Goal: Information Seeking & Learning: Learn about a topic

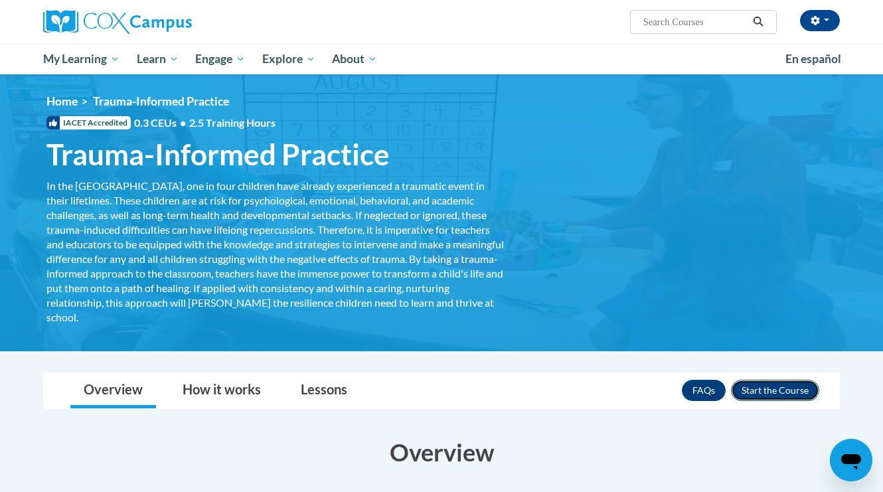
click at [757, 385] on button "Enroll" at bounding box center [775, 390] width 88 height 21
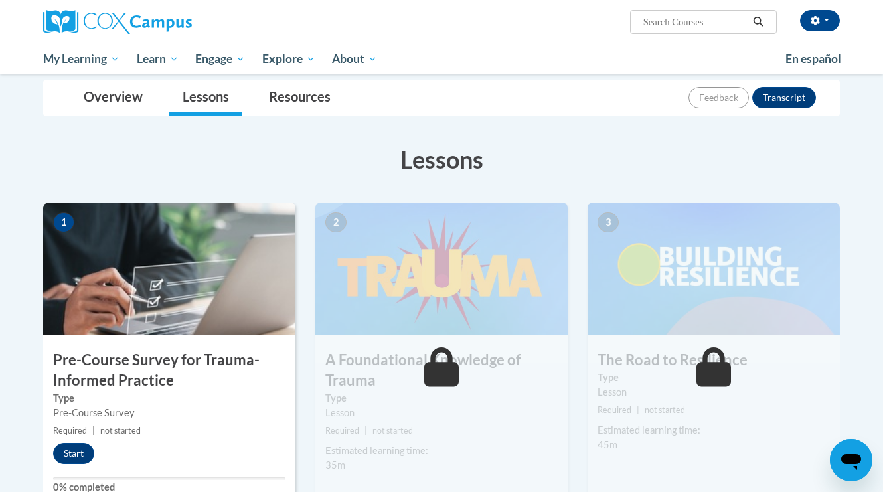
scroll to position [157, 0]
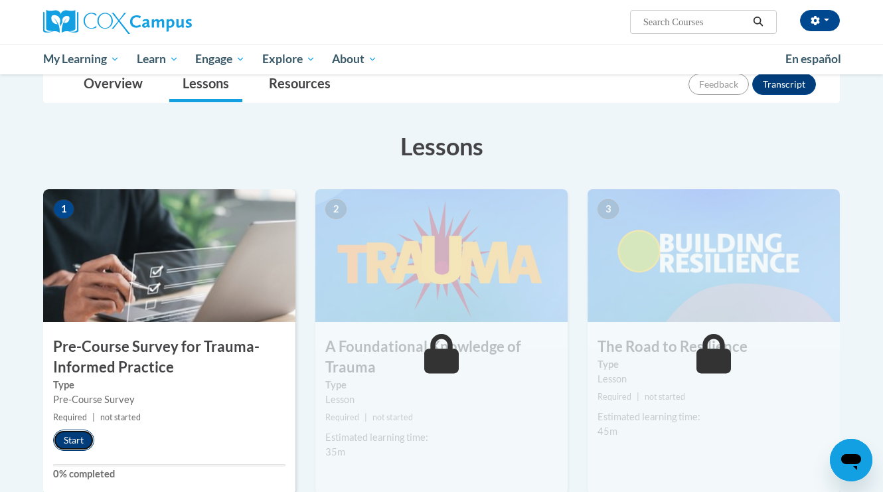
click at [80, 435] on button "Start" at bounding box center [73, 439] width 41 height 21
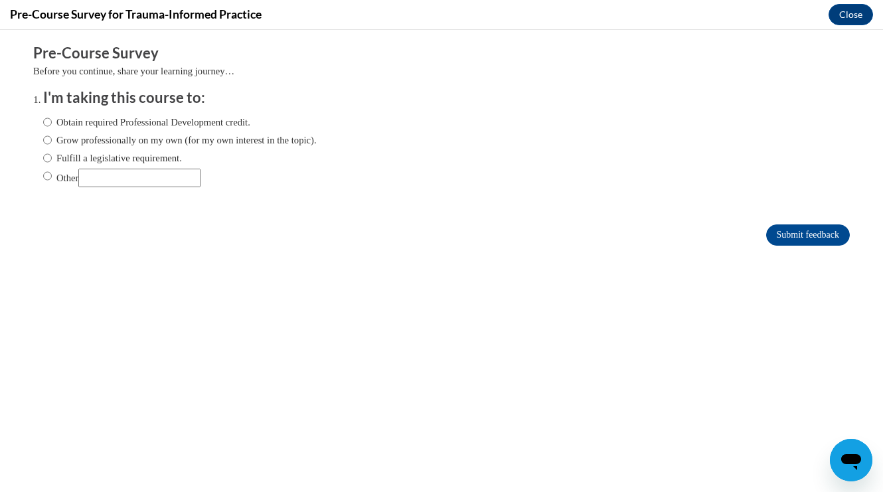
scroll to position [0, 0]
click at [165, 127] on label "Obtain required Professional Development credit." at bounding box center [146, 122] width 207 height 15
click at [52, 127] on input "Obtain required Professional Development credit." at bounding box center [47, 122] width 9 height 15
radio input "true"
click at [792, 231] on input "Submit feedback" at bounding box center [808, 234] width 84 height 21
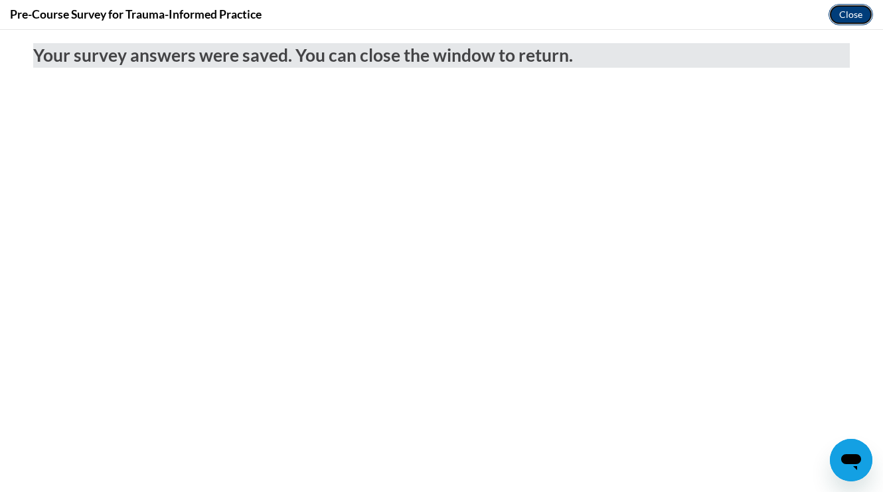
click at [850, 13] on button "Close" at bounding box center [850, 14] width 44 height 21
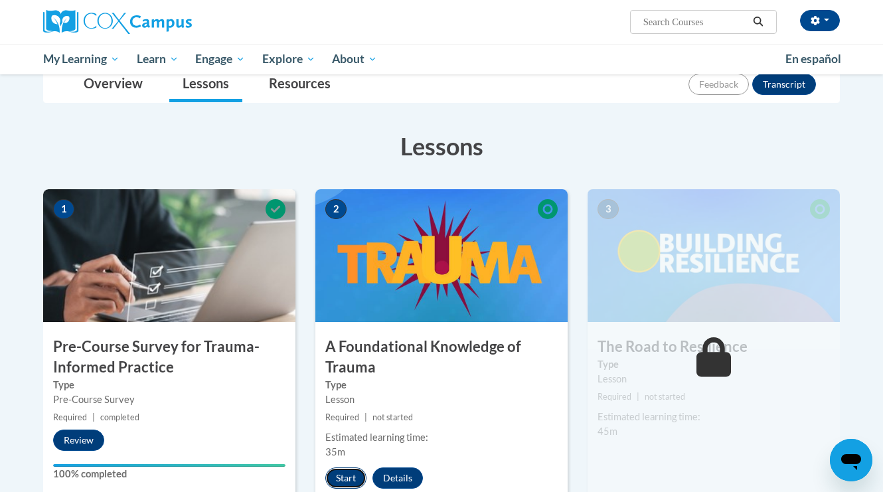
click at [350, 481] on button "Start" at bounding box center [345, 477] width 41 height 21
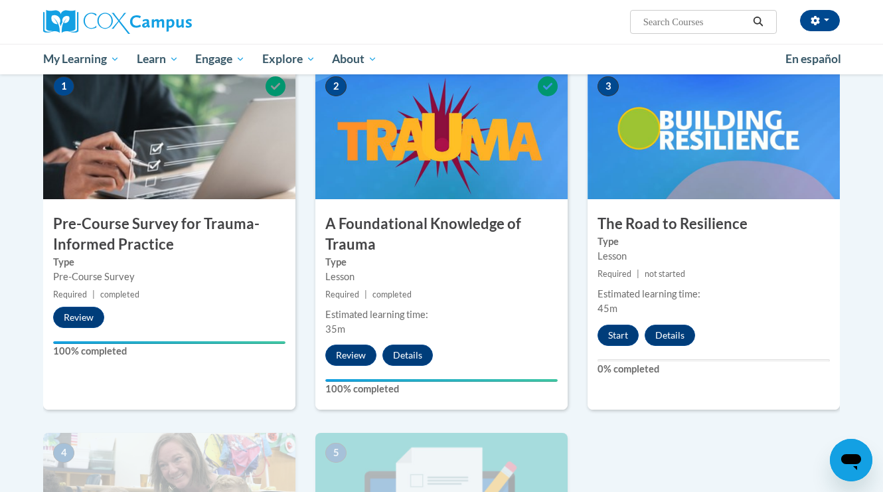
scroll to position [283, 0]
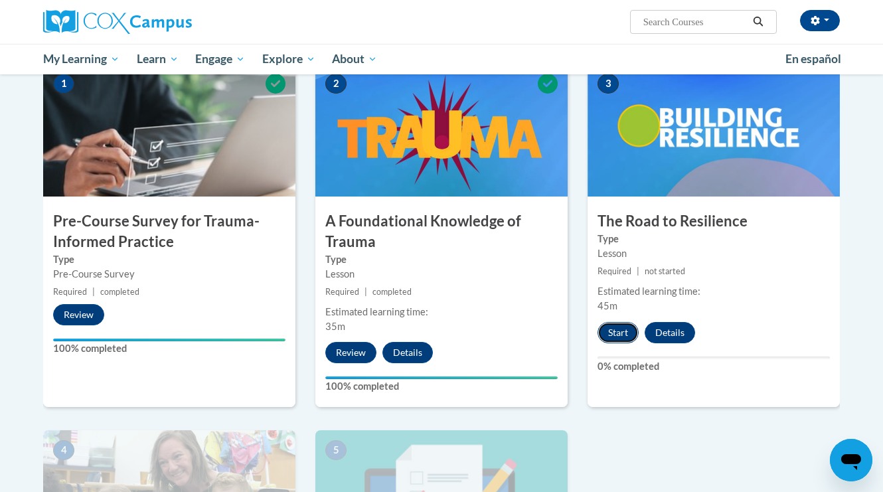
click at [623, 329] on button "Start" at bounding box center [617, 332] width 41 height 21
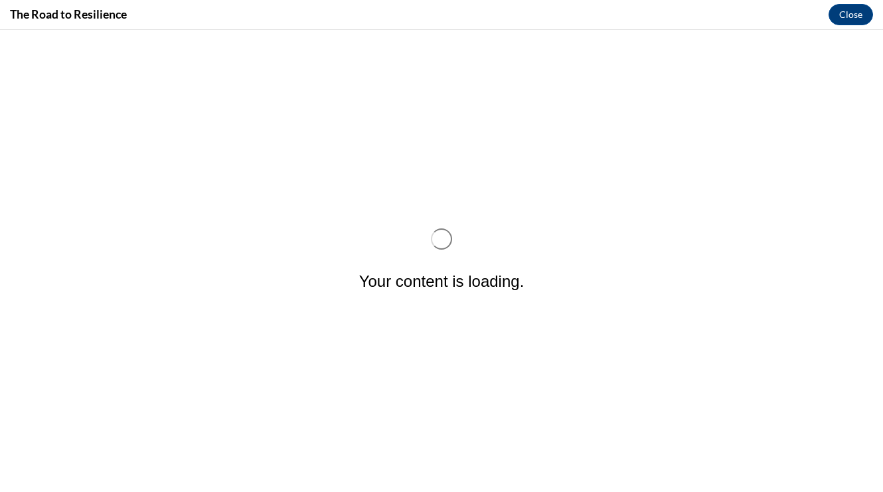
scroll to position [0, 0]
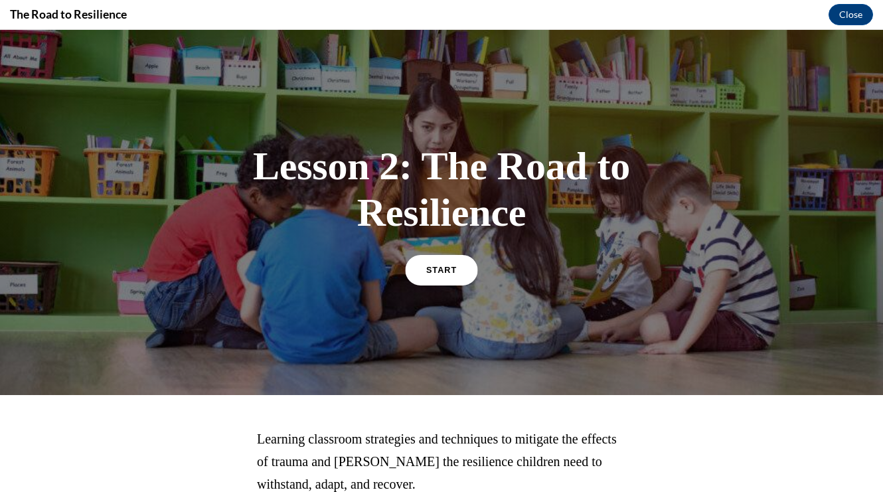
click at [430, 269] on span "START" at bounding box center [441, 270] width 31 height 10
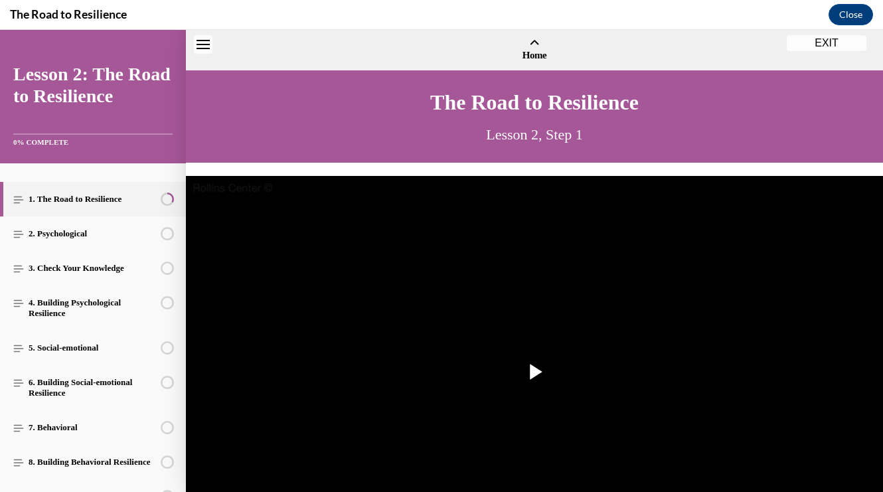
scroll to position [40, 0]
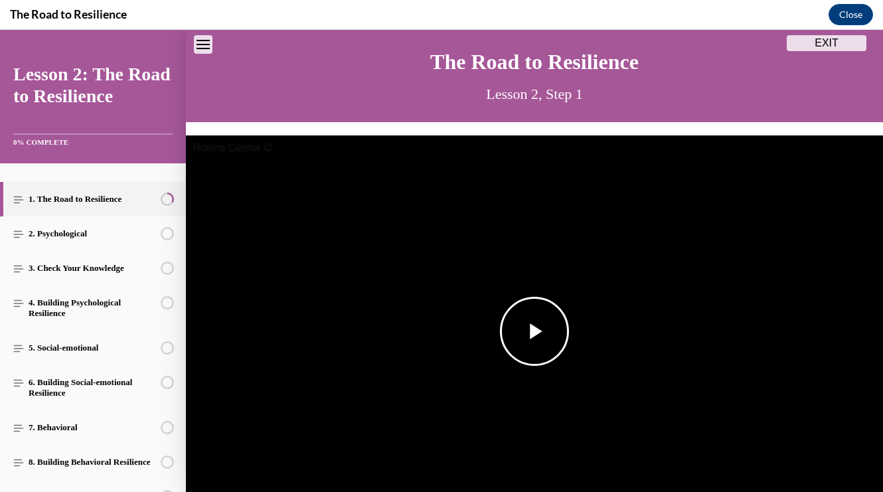
click at [453, 313] on img "Video player" at bounding box center [534, 331] width 697 height 392
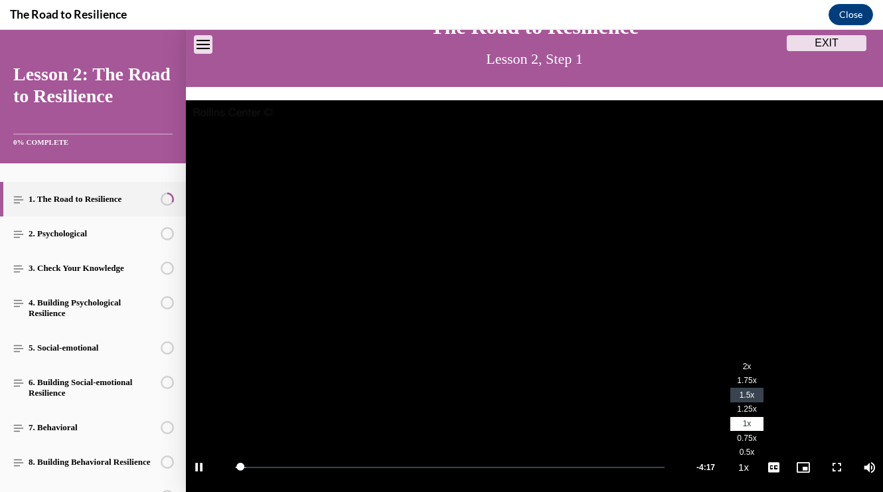
scroll to position [1, 0]
click at [745, 402] on li "1.25x" at bounding box center [746, 409] width 33 height 15
click at [747, 392] on span "1.5x" at bounding box center [746, 394] width 15 height 9
click at [769, 453] on span "English" at bounding box center [773, 451] width 26 height 9
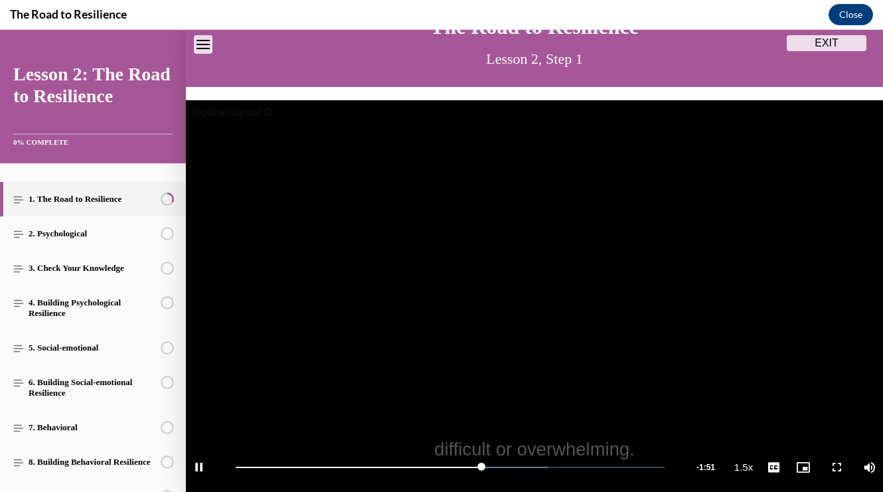
click at [680, 360] on video "Video player" at bounding box center [534, 296] width 697 height 392
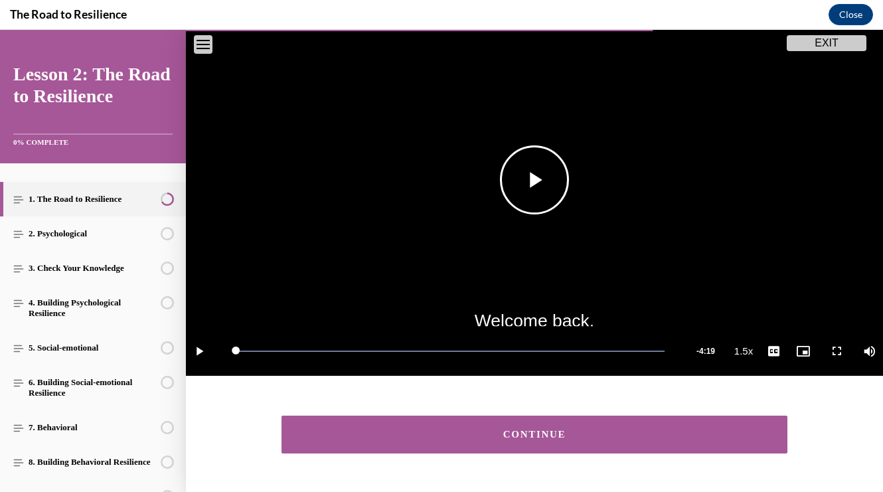
scroll to position [230, 0]
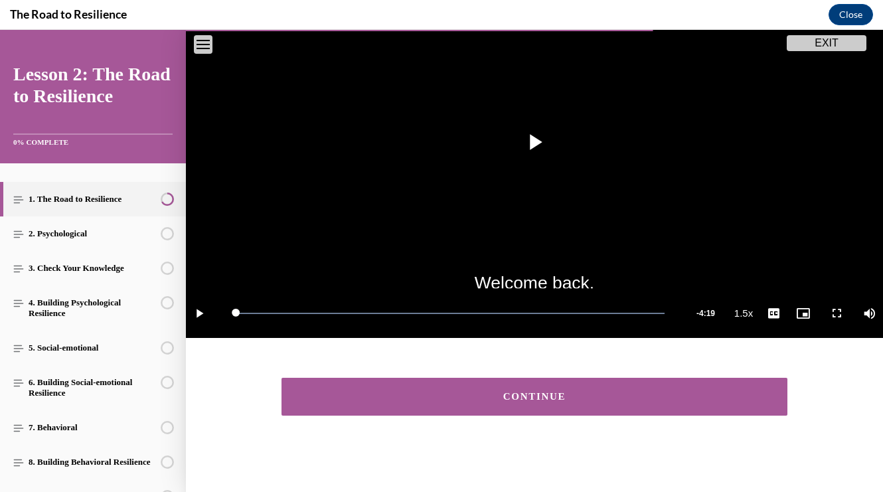
click at [657, 386] on button "CONTINUE" at bounding box center [534, 397] width 506 height 38
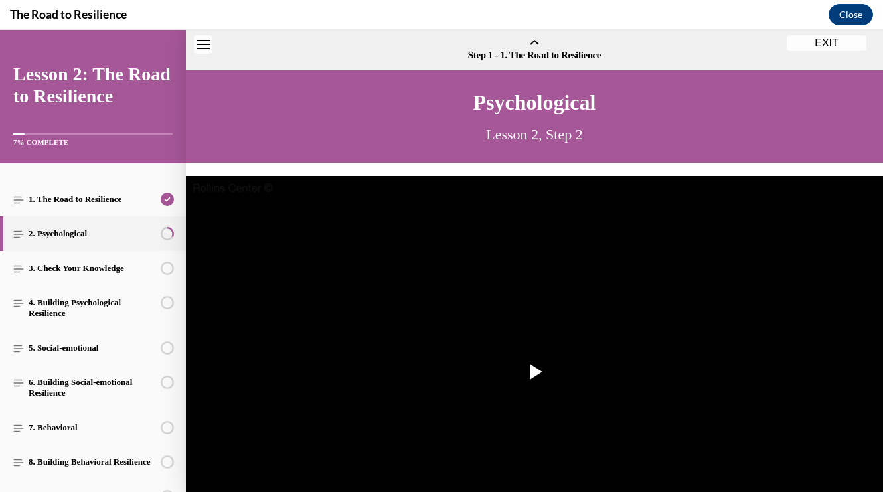
scroll to position [41, 0]
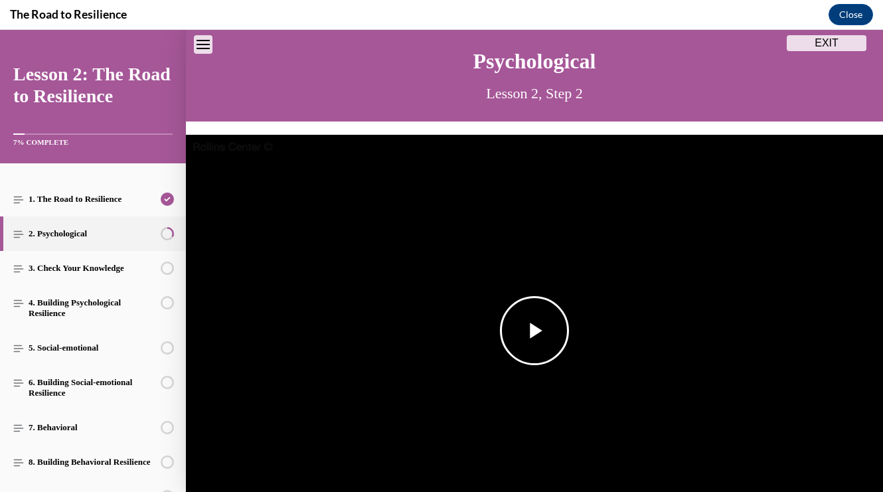
click at [624, 330] on img "Video player" at bounding box center [534, 331] width 697 height 392
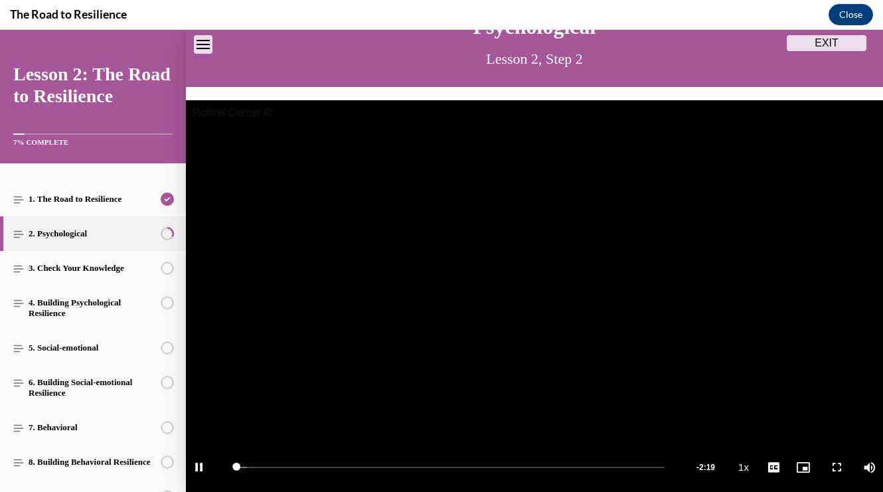
scroll to position [120, 0]
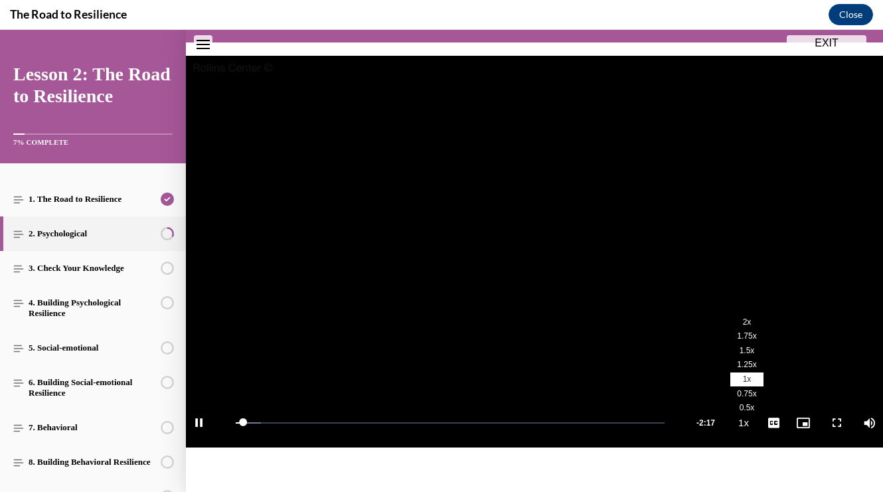
click at [738, 348] on li "1.5x" at bounding box center [746, 350] width 33 height 15
click at [770, 410] on span "English" at bounding box center [773, 406] width 26 height 9
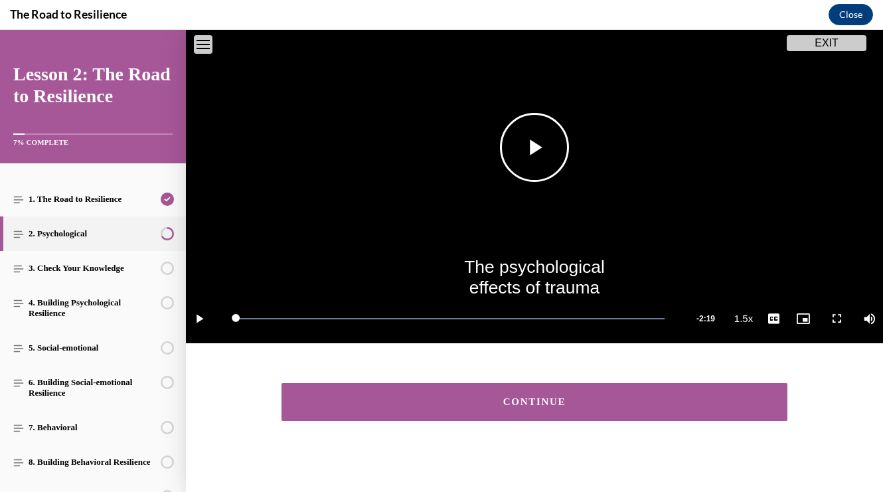
scroll to position [230, 0]
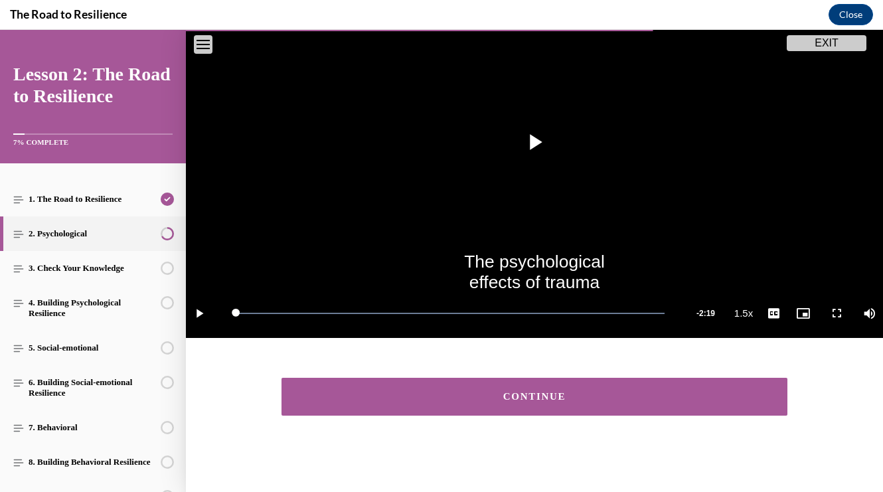
click at [692, 405] on button "CONTINUE" at bounding box center [534, 397] width 506 height 38
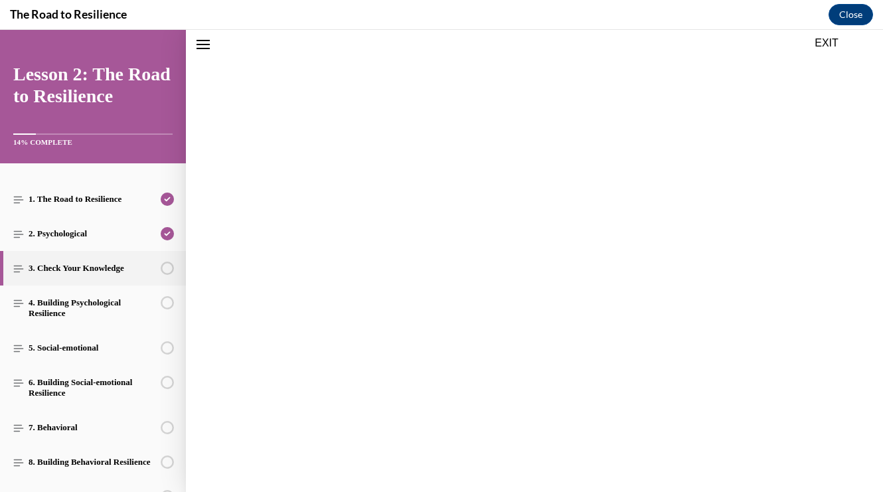
scroll to position [41, 0]
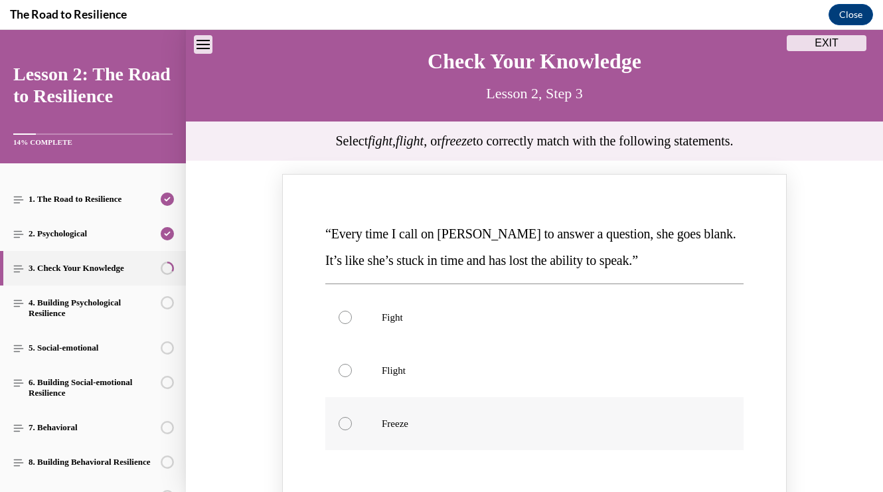
click at [625, 409] on label "Freeze" at bounding box center [534, 423] width 418 height 53
click at [352, 417] on input "Freeze" at bounding box center [345, 423] width 13 height 13
radio input "true"
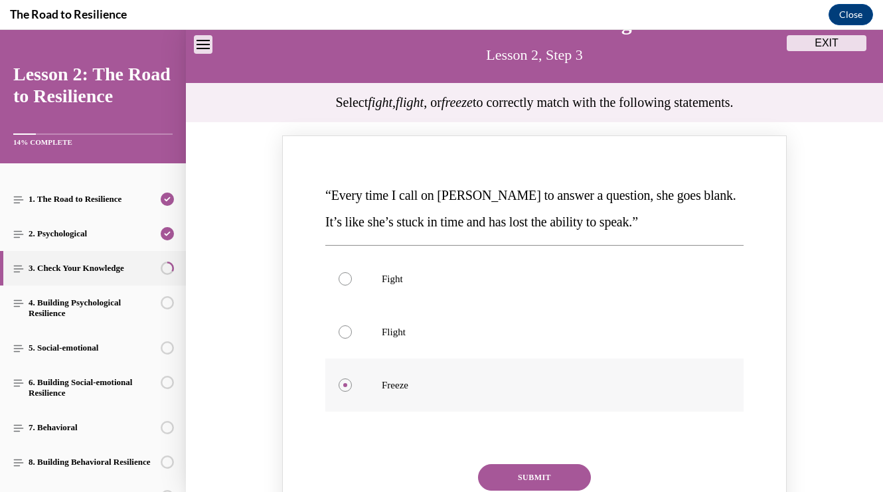
scroll to position [91, 0]
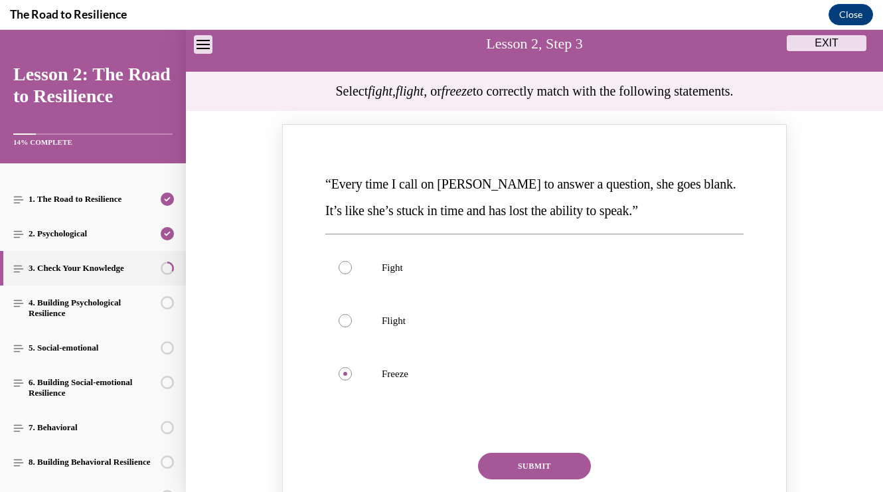
click at [562, 461] on button "SUBMIT" at bounding box center [534, 466] width 113 height 27
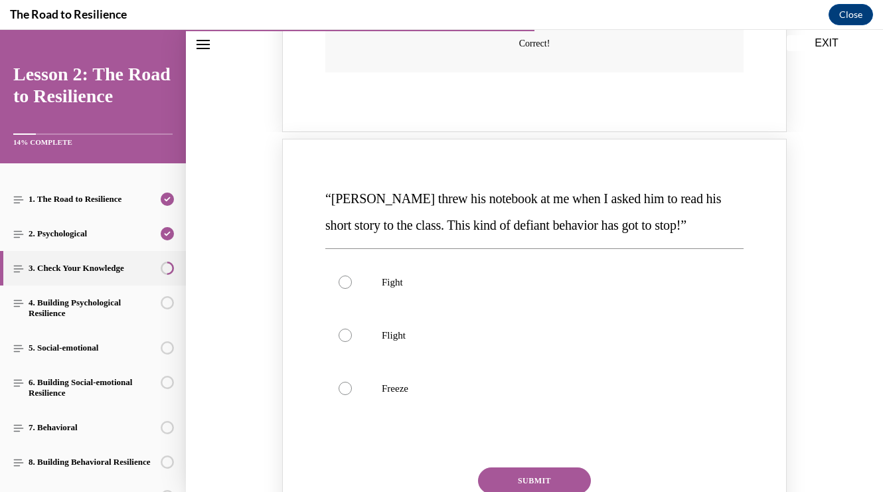
scroll to position [624, 0]
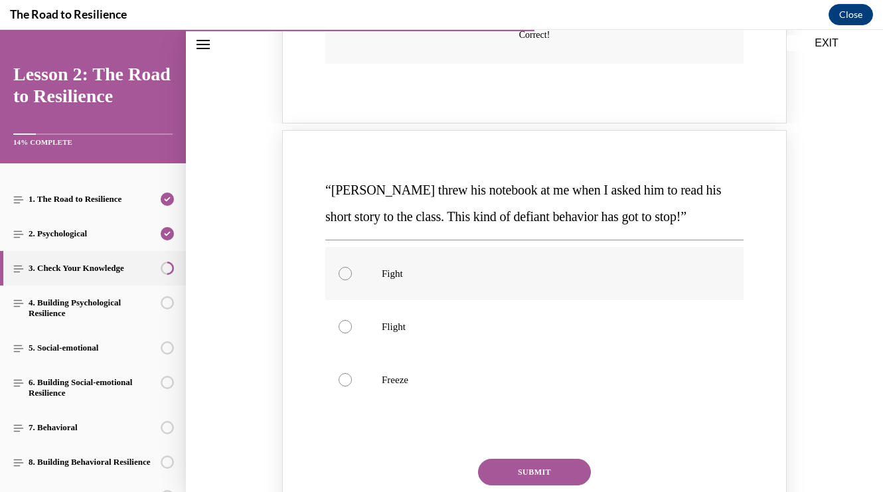
click at [561, 287] on label "Fight" at bounding box center [534, 273] width 418 height 53
click at [352, 280] on input "Fight" at bounding box center [345, 273] width 13 height 13
radio input "true"
click at [567, 469] on button "SUBMIT" at bounding box center [534, 472] width 113 height 27
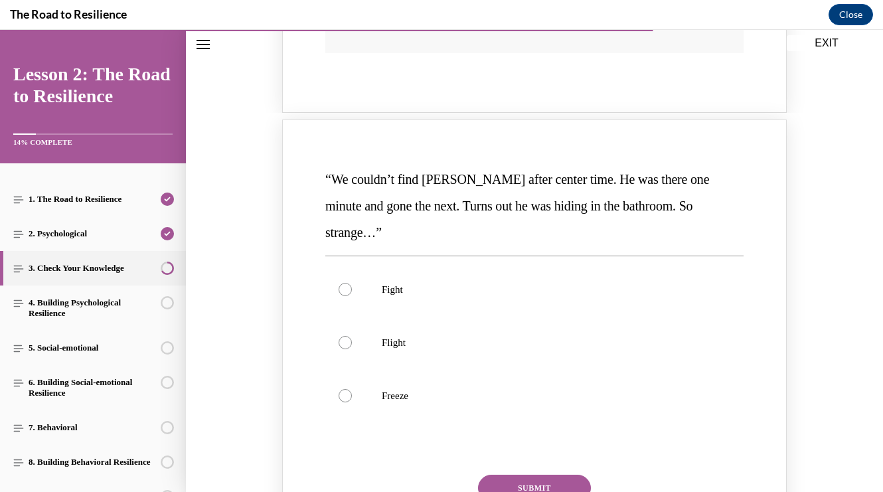
scroll to position [1176, 0]
click at [566, 335] on p "Flight" at bounding box center [546, 341] width 329 height 13
click at [352, 335] on input "Flight" at bounding box center [345, 341] width 13 height 13
radio input "true"
click at [537, 473] on button "SUBMIT" at bounding box center [534, 486] width 113 height 27
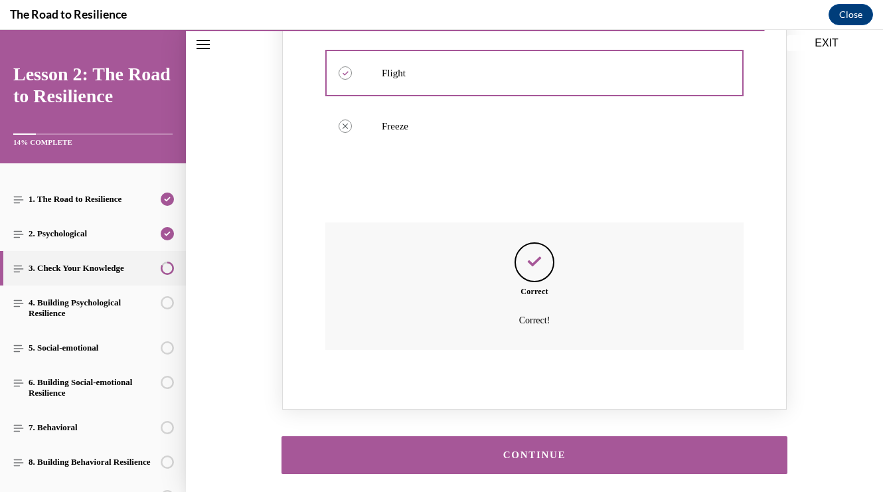
scroll to position [1476, 0]
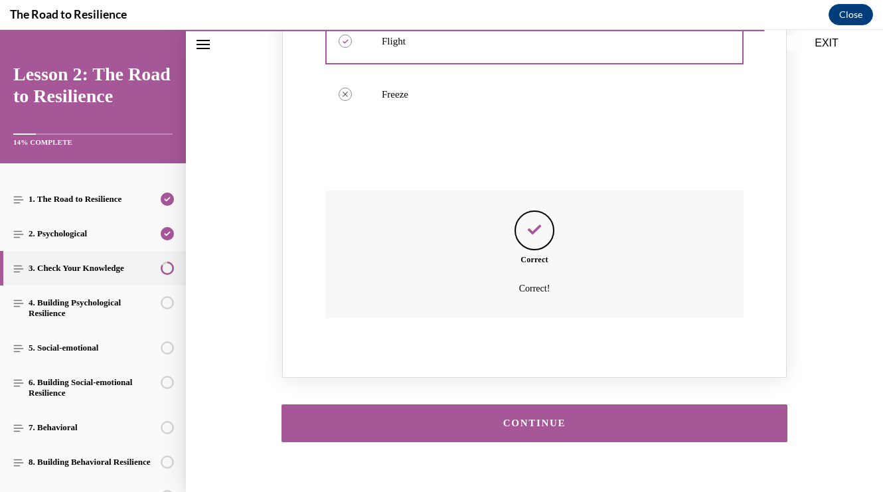
click at [545, 418] on div "CONTINUE" at bounding box center [534, 423] width 465 height 10
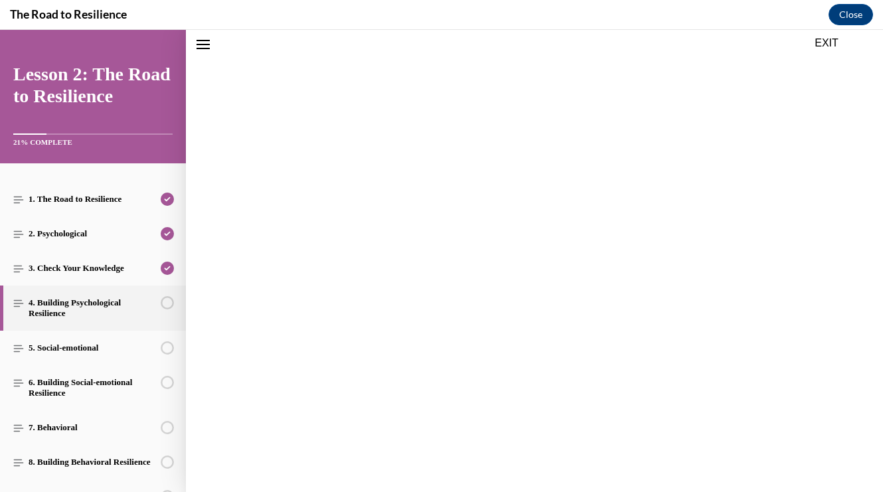
scroll to position [41, 0]
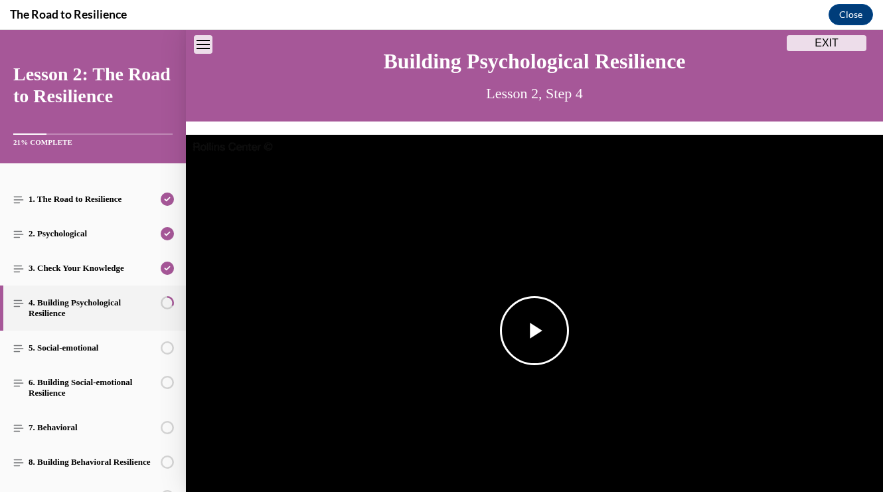
click at [534, 331] on span "Video player" at bounding box center [534, 331] width 0 height 0
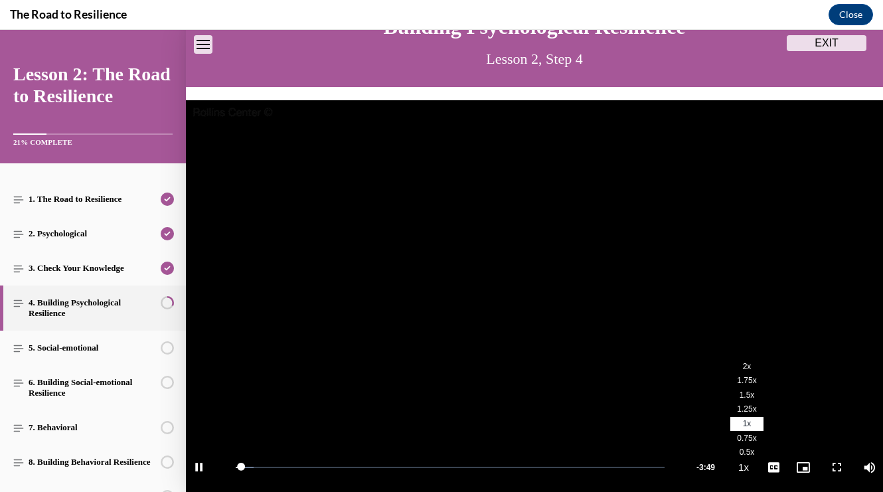
click at [746, 395] on span "1.5x" at bounding box center [746, 394] width 15 height 9
click at [771, 448] on span "English" at bounding box center [773, 451] width 26 height 9
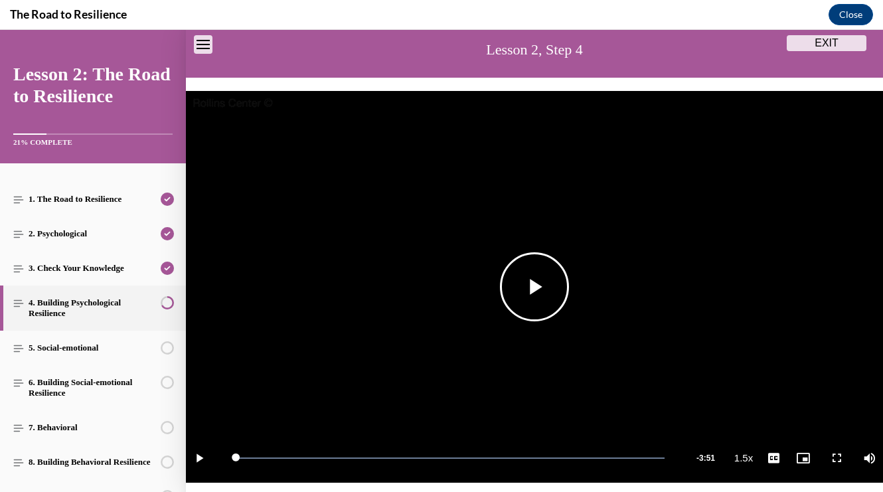
scroll to position [230, 0]
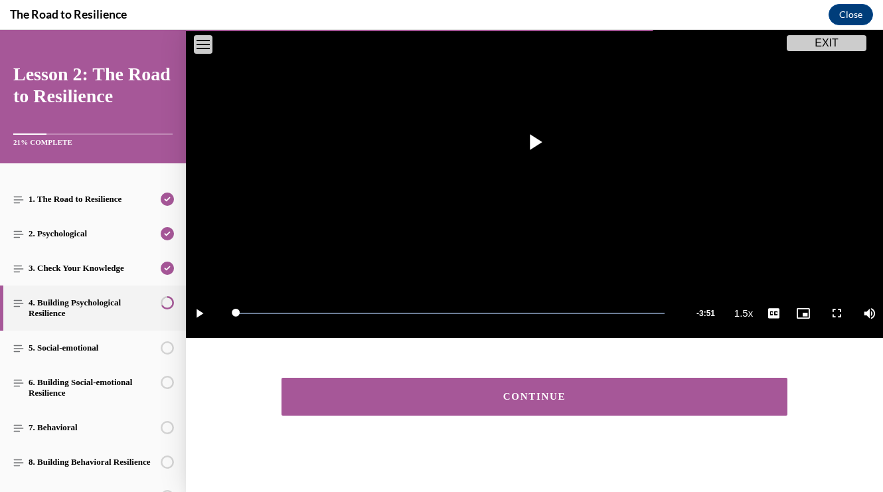
click at [692, 390] on button "CONTINUE" at bounding box center [534, 397] width 506 height 38
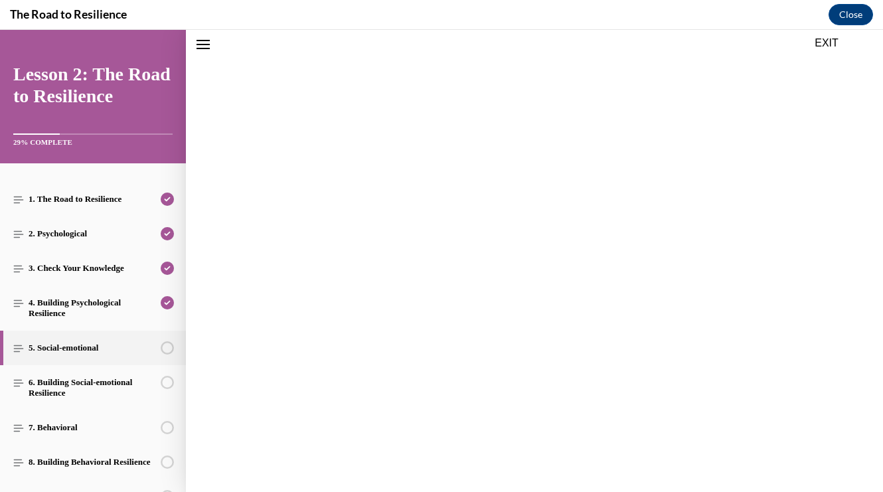
scroll to position [41, 0]
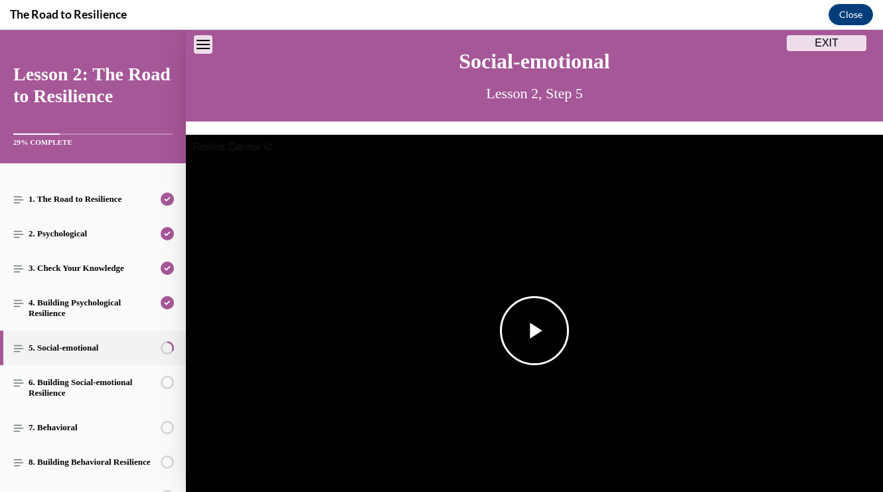
click at [681, 391] on img "Video player" at bounding box center [534, 331] width 697 height 392
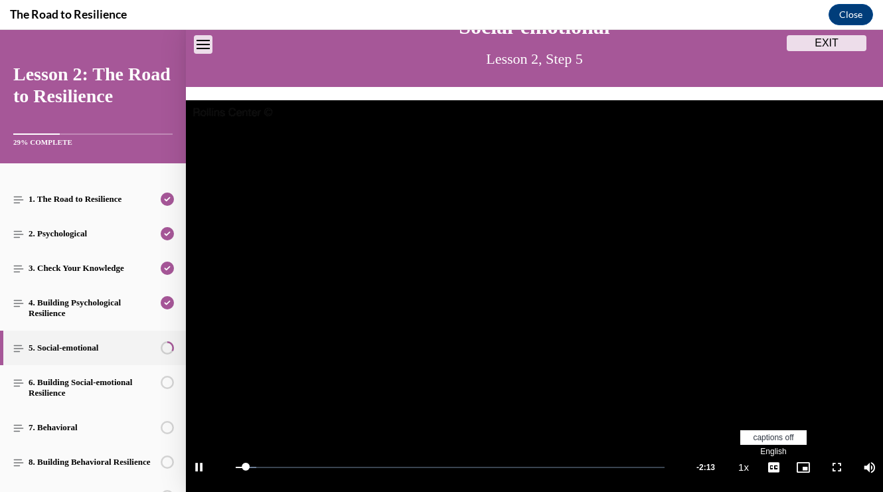
click at [776, 447] on span "English" at bounding box center [773, 451] width 26 height 9
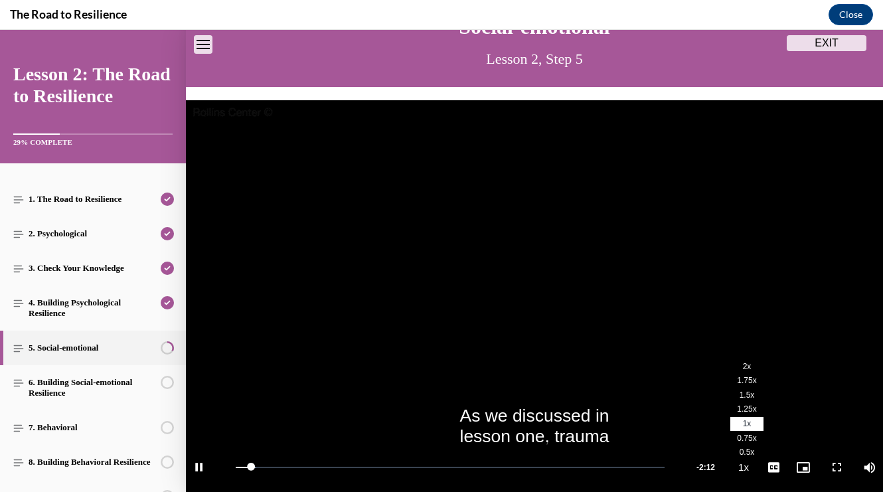
click at [740, 396] on span "1.5x" at bounding box center [746, 394] width 15 height 9
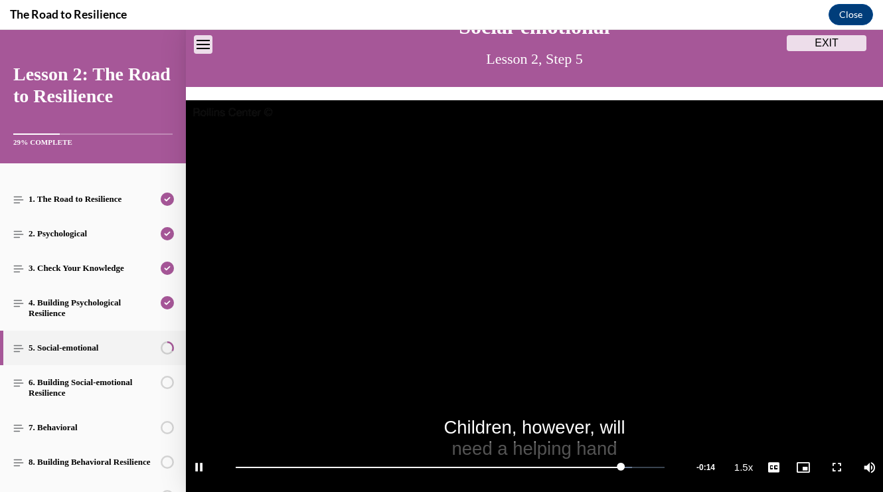
click at [652, 318] on video "Video player" at bounding box center [534, 296] width 697 height 392
click at [568, 260] on video "Video player" at bounding box center [534, 296] width 697 height 392
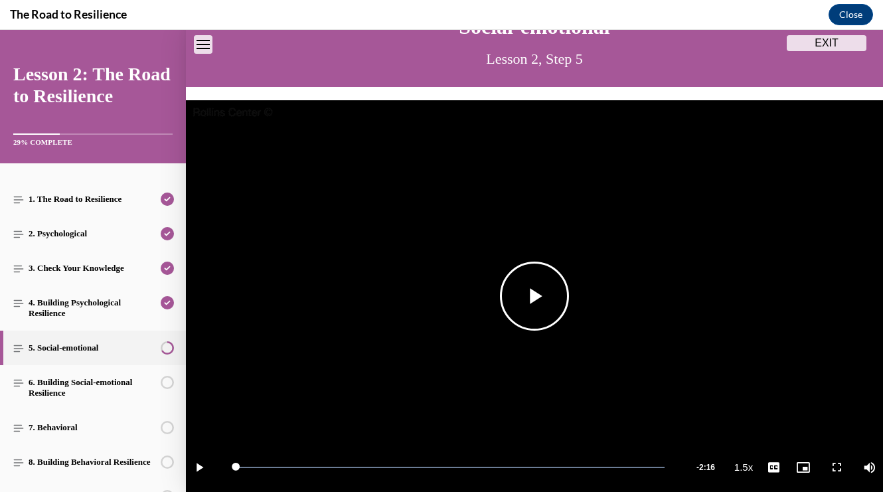
scroll to position [230, 0]
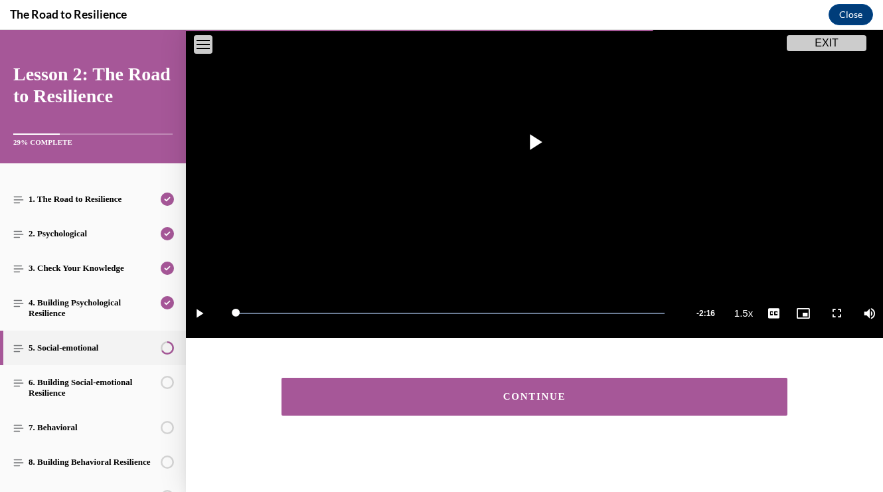
click at [563, 380] on button "CONTINUE" at bounding box center [534, 397] width 506 height 38
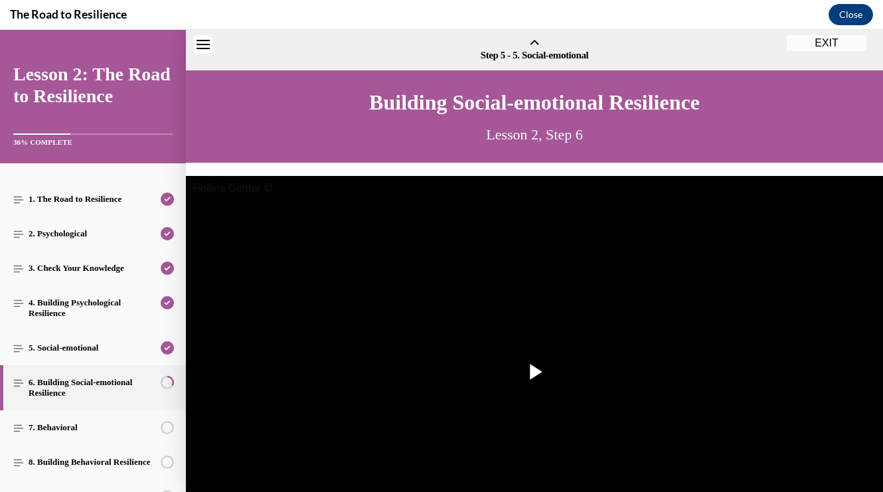
scroll to position [41, 0]
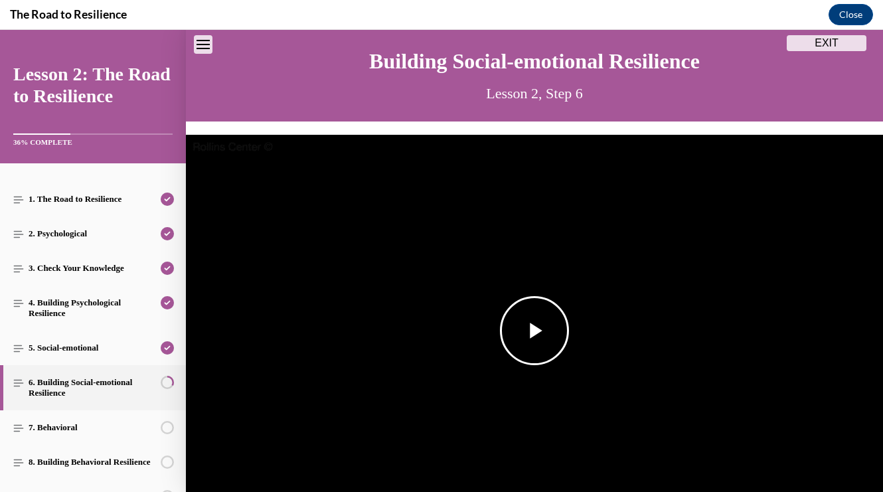
click at [574, 287] on img "Video player" at bounding box center [534, 331] width 697 height 392
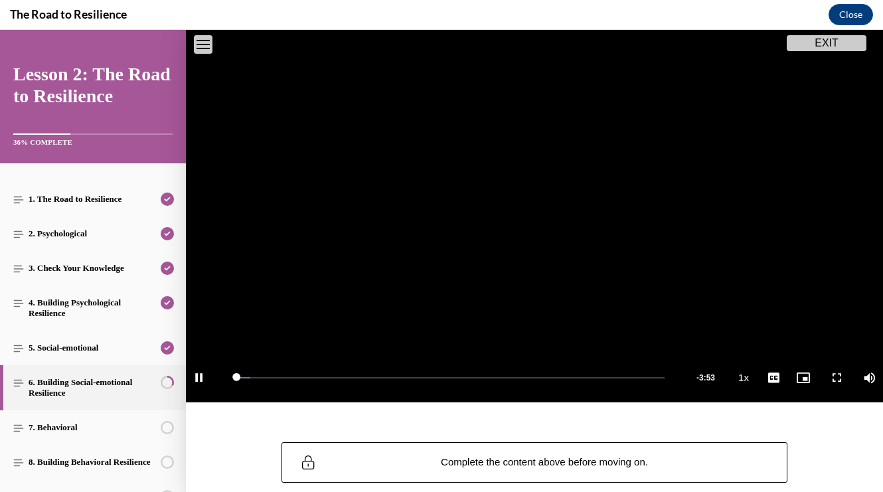
scroll to position [228, 0]
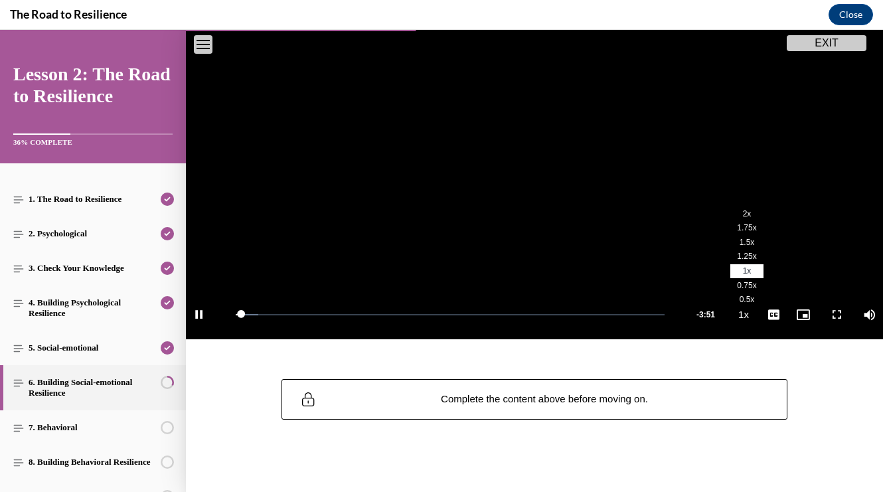
click at [749, 241] on span "1.5x" at bounding box center [746, 242] width 15 height 9
click at [770, 297] on span "English" at bounding box center [773, 298] width 26 height 9
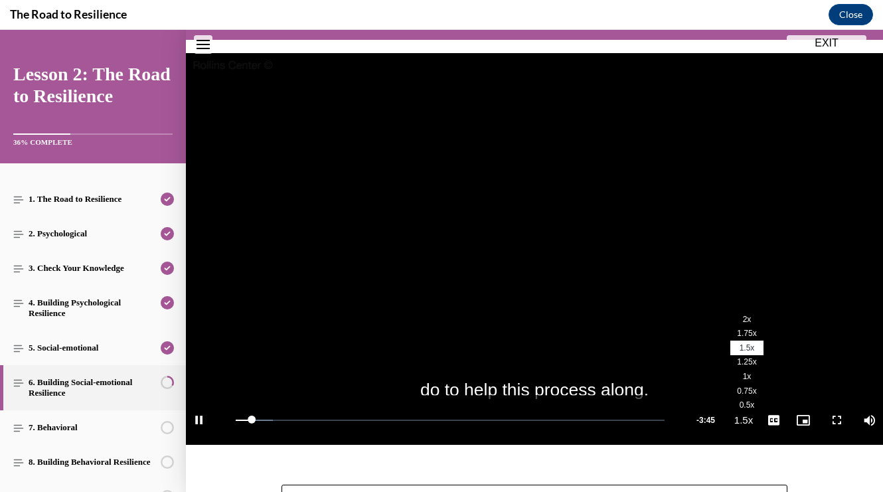
scroll to position [115, 0]
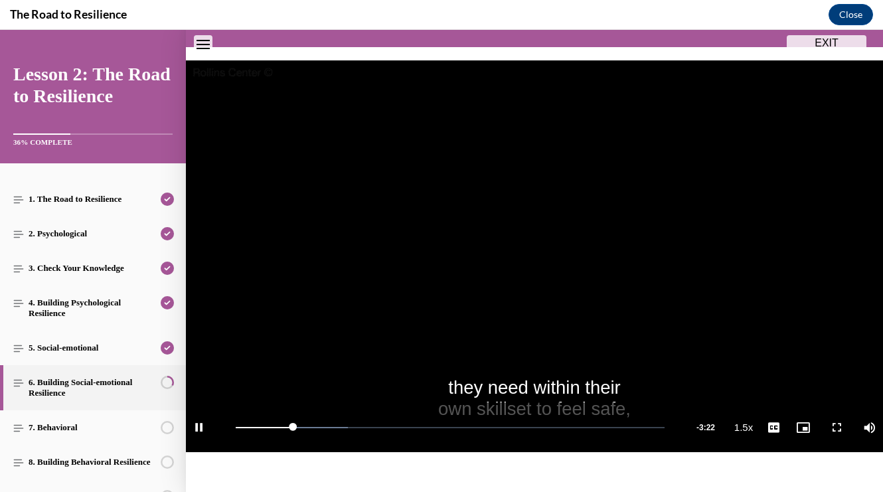
click at [581, 266] on video "Video player" at bounding box center [534, 256] width 697 height 392
click at [534, 256] on span "Video player" at bounding box center [534, 256] width 0 height 0
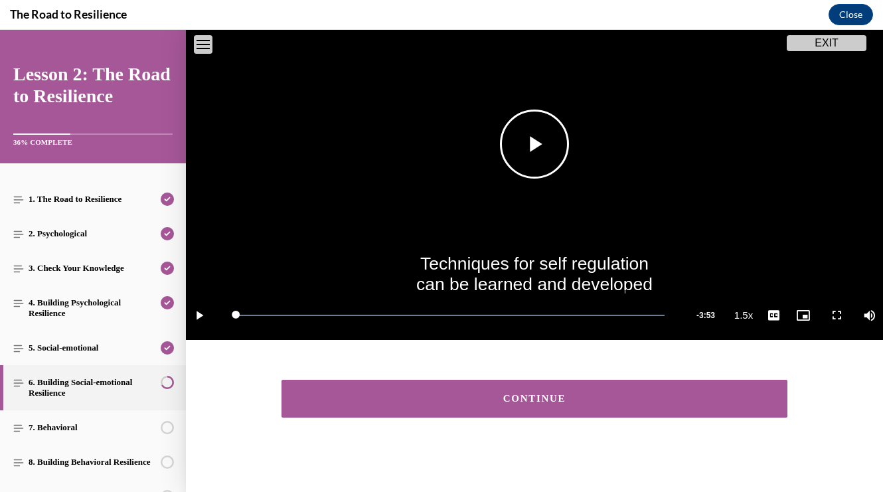
scroll to position [230, 0]
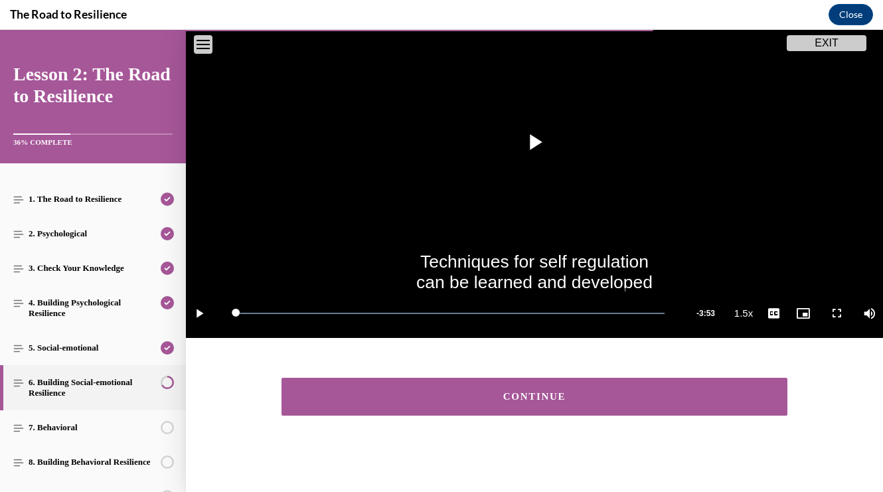
click at [526, 395] on div "CONTINUE" at bounding box center [534, 397] width 465 height 10
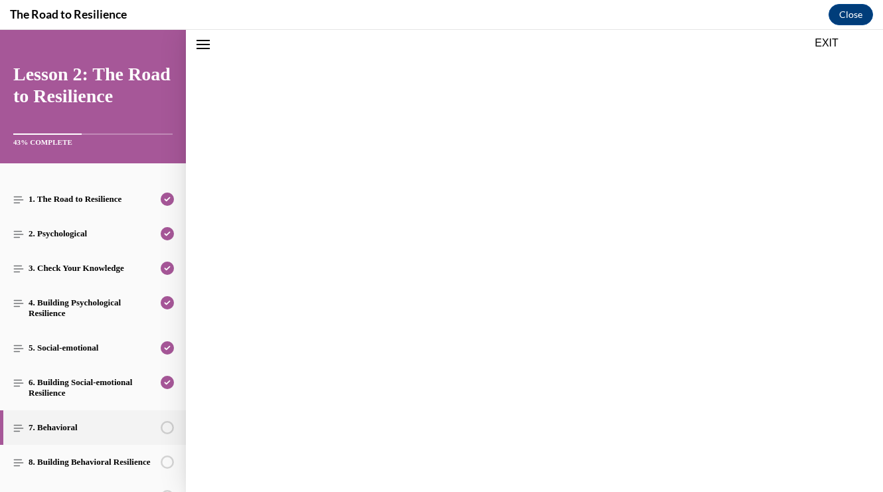
scroll to position [41, 0]
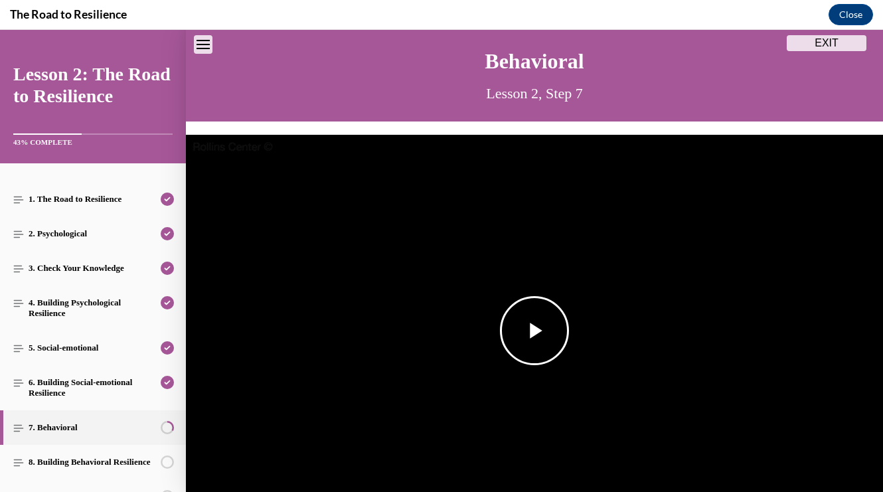
click at [534, 331] on span "Video player" at bounding box center [534, 331] width 0 height 0
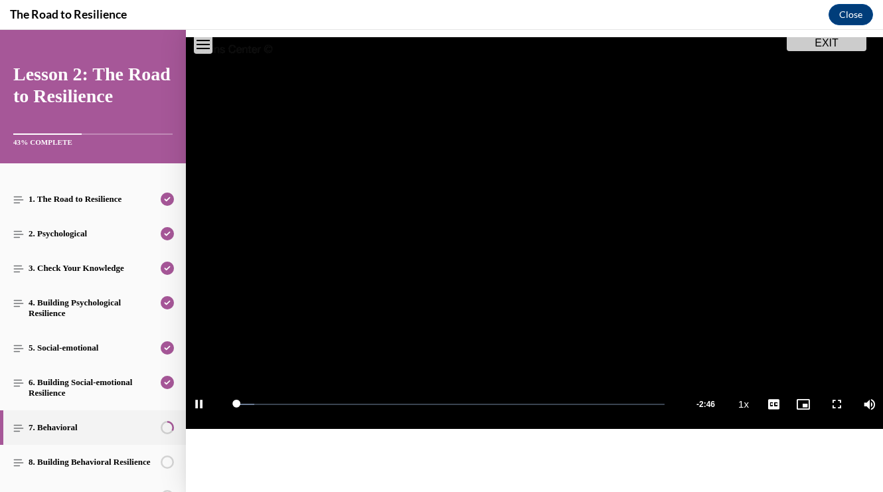
scroll to position [142, 0]
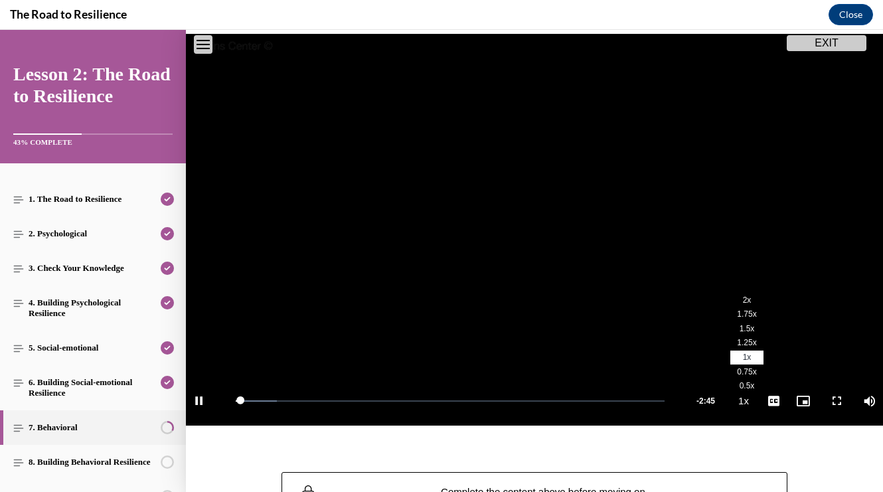
click at [738, 321] on li "1.5x" at bounding box center [746, 328] width 33 height 15
click at [769, 385] on span "English" at bounding box center [773, 384] width 26 height 9
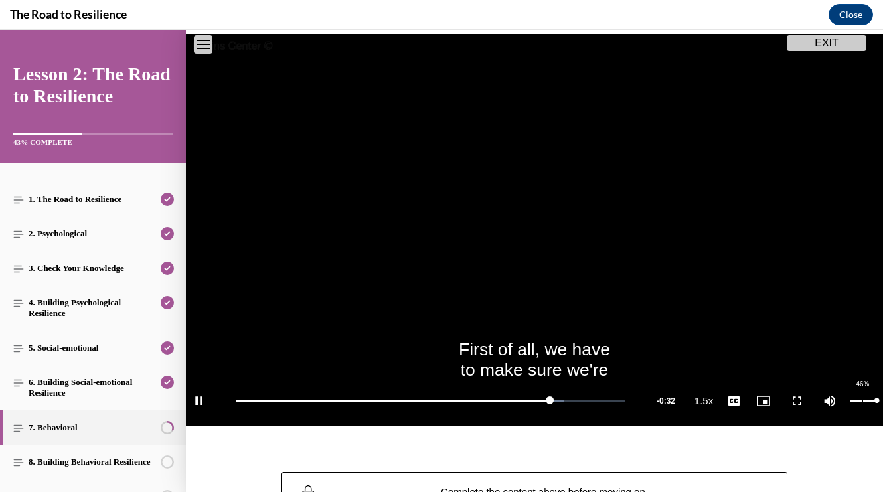
click at [862, 400] on div "46%" at bounding box center [863, 401] width 27 height 2
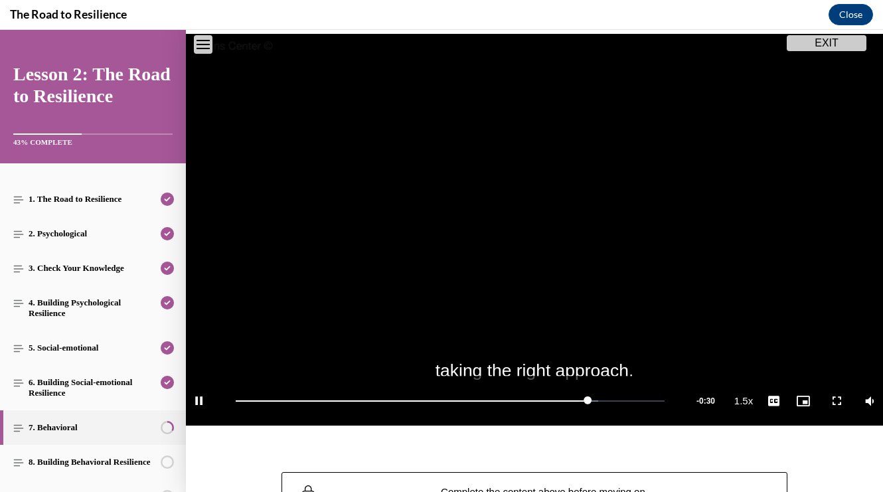
click at [732, 264] on video "Video player" at bounding box center [534, 230] width 697 height 392
click at [609, 280] on video "Video player" at bounding box center [534, 230] width 697 height 392
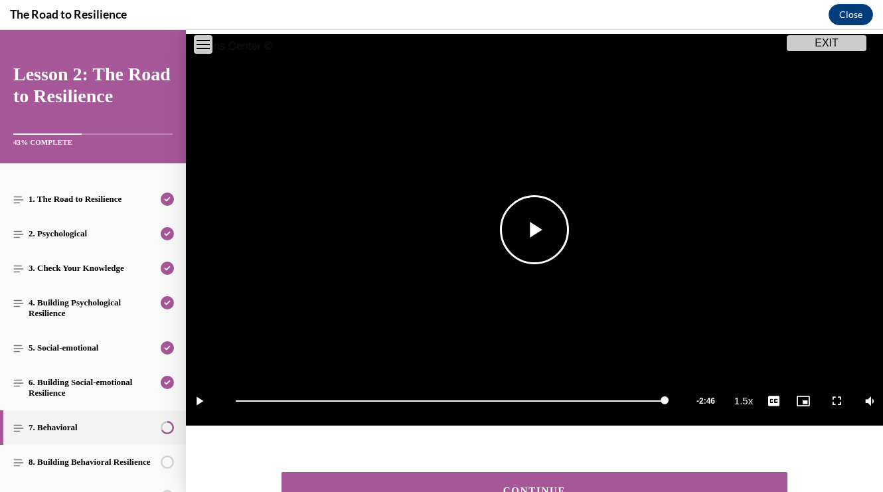
scroll to position [243, 0]
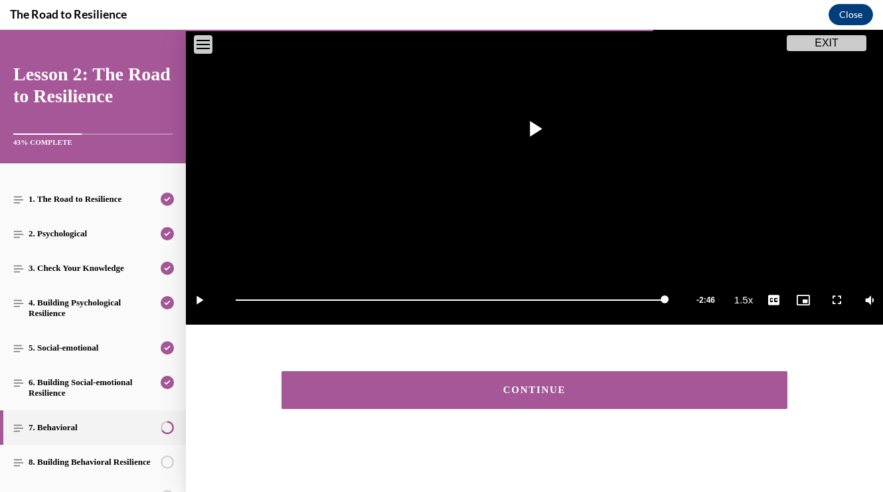
click at [591, 380] on button "CONTINUE" at bounding box center [534, 390] width 506 height 38
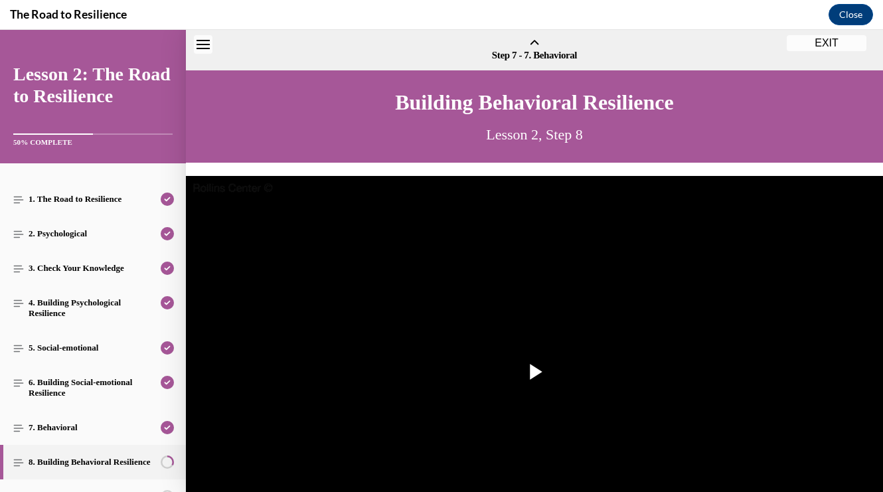
scroll to position [41, 0]
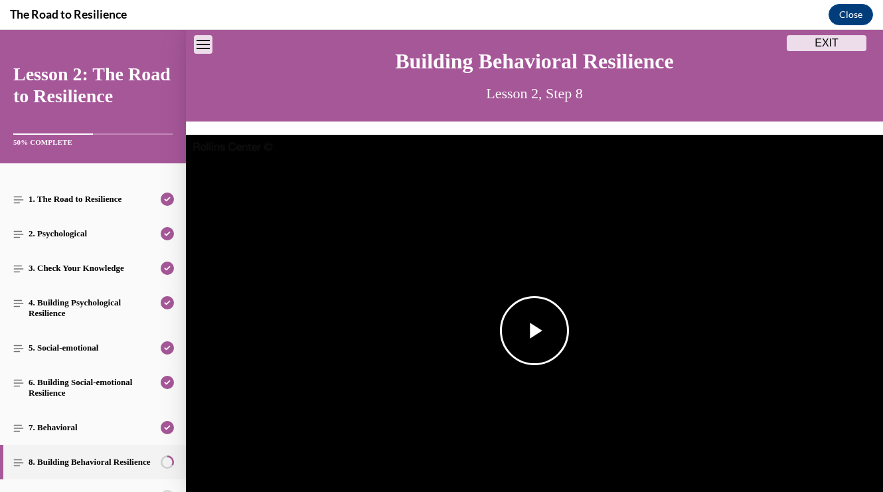
click at [581, 310] on img "Video player" at bounding box center [534, 331] width 697 height 392
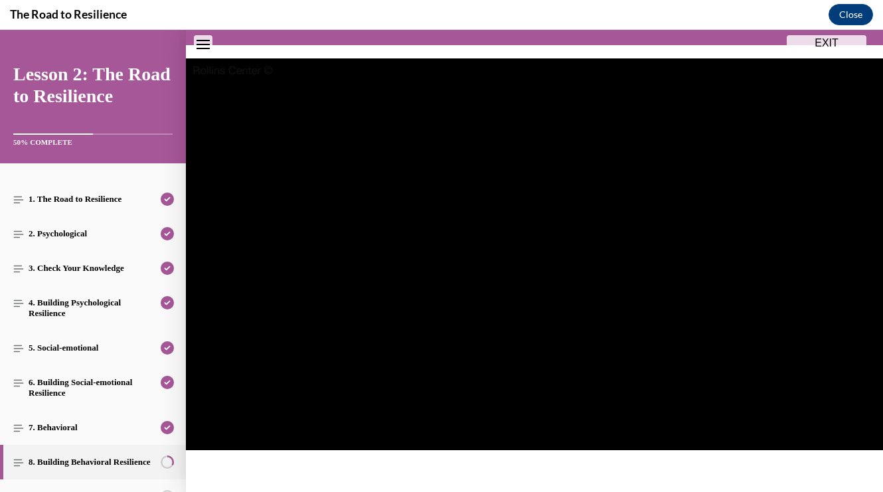
scroll to position [120, 0]
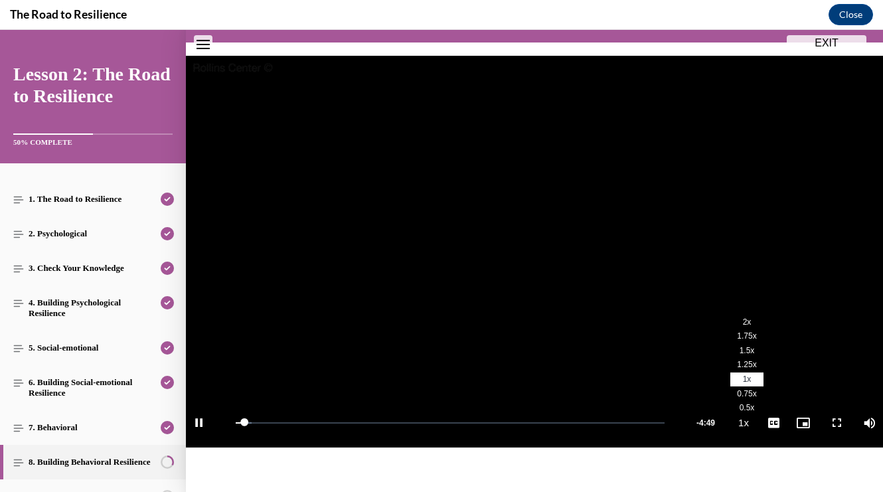
click at [738, 350] on li "1.5x" at bounding box center [746, 350] width 33 height 15
click at [770, 403] on span "English" at bounding box center [773, 406] width 26 height 9
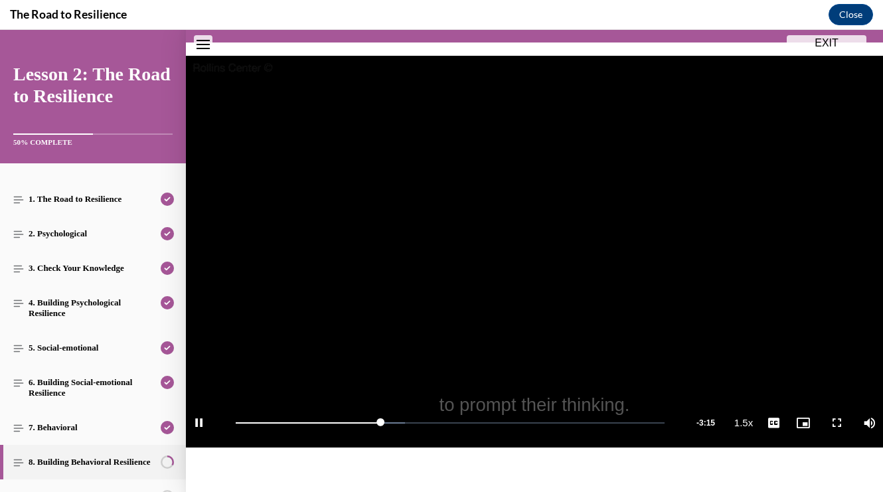
click at [720, 381] on video "Video player" at bounding box center [534, 252] width 697 height 392
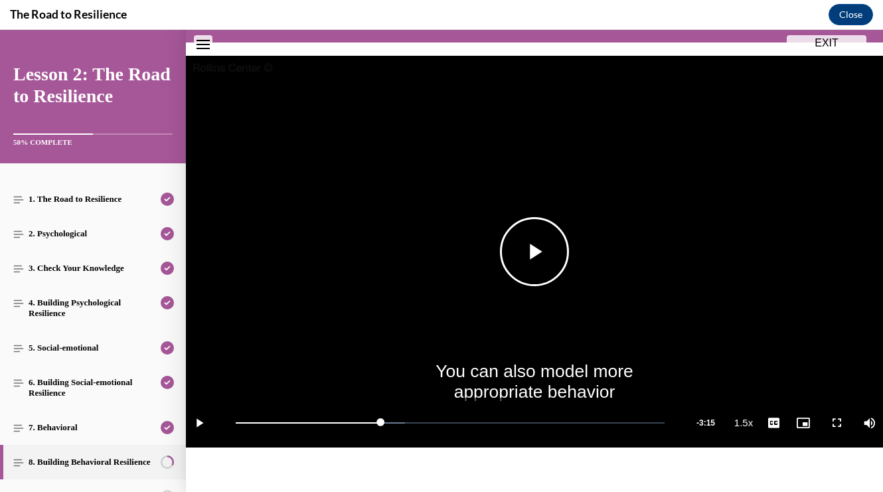
click at [692, 301] on video "Video player" at bounding box center [534, 252] width 697 height 392
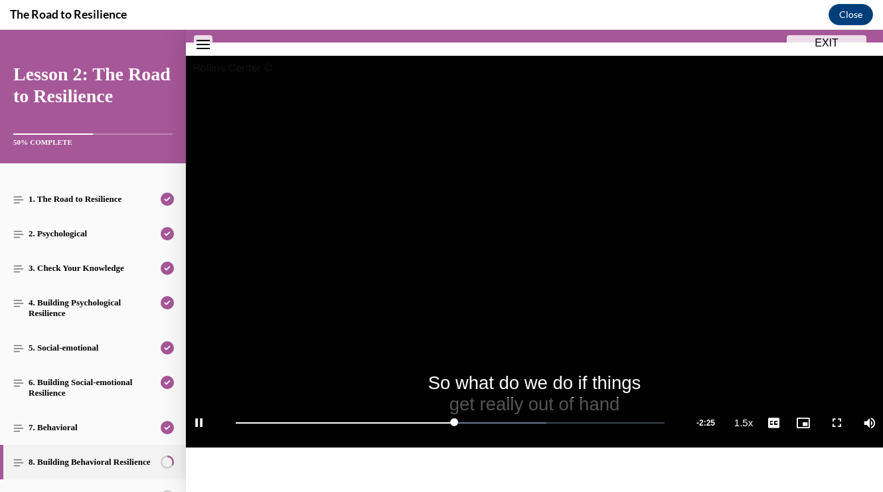
click at [597, 259] on video "Video player" at bounding box center [534, 252] width 697 height 392
click at [753, 218] on video "Video player" at bounding box center [534, 252] width 697 height 392
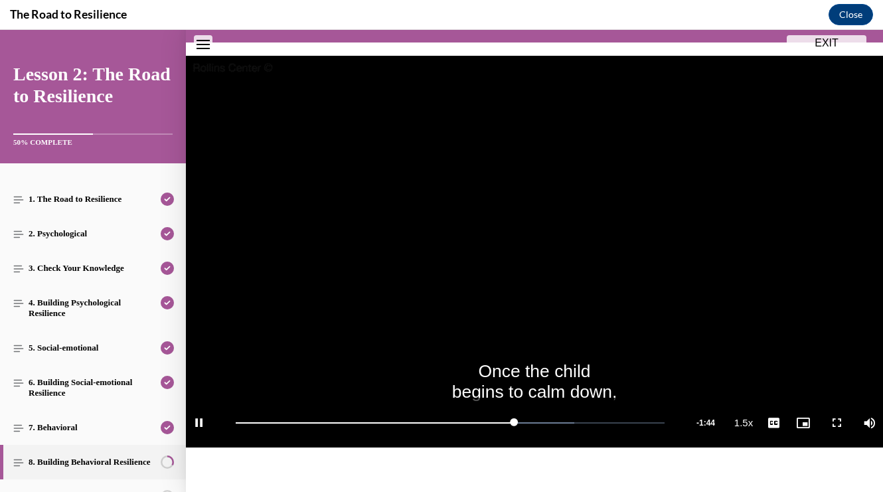
click at [662, 207] on video "Video player" at bounding box center [534, 252] width 697 height 392
click at [597, 214] on video "Video player" at bounding box center [534, 252] width 697 height 392
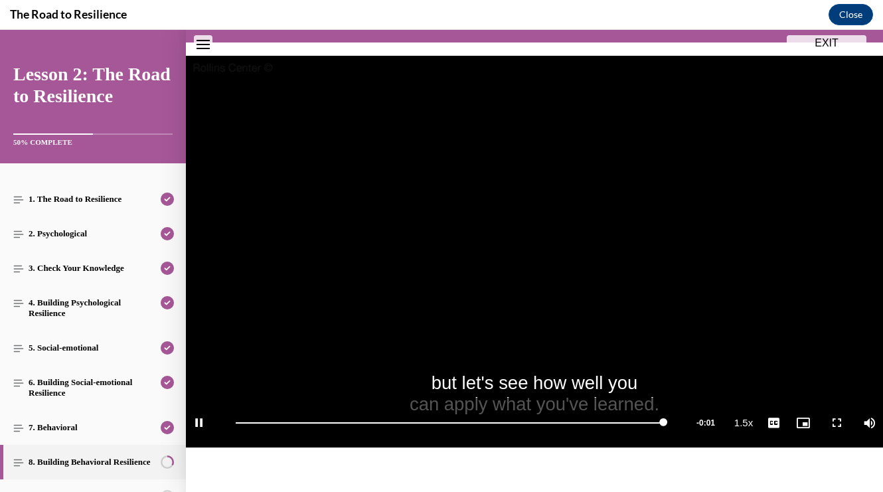
click at [528, 177] on video "Video player" at bounding box center [534, 252] width 697 height 392
click at [528, 181] on video "Video player" at bounding box center [534, 252] width 697 height 392
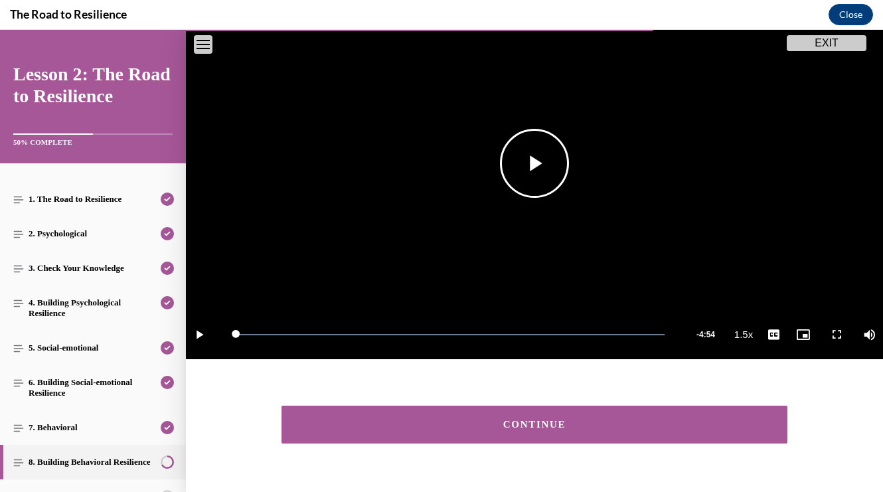
scroll to position [243, 0]
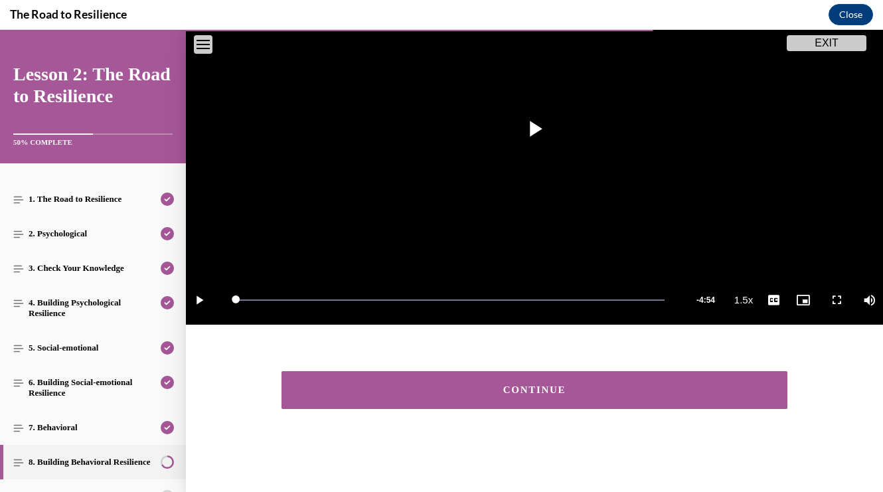
click at [498, 380] on button "CONTINUE" at bounding box center [534, 390] width 506 height 38
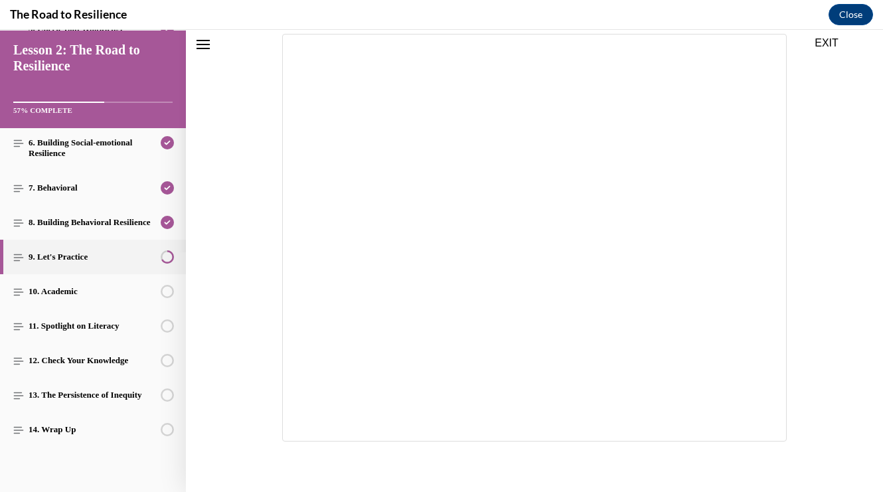
scroll to position [259, 0]
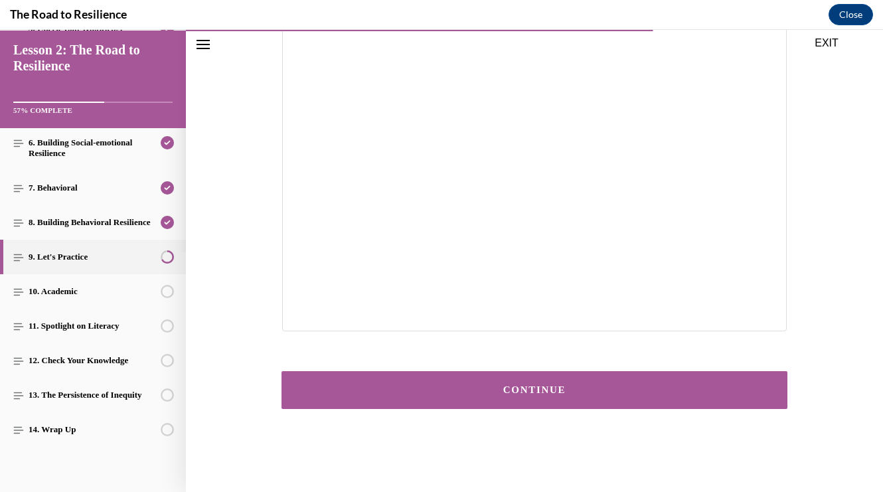
click at [522, 394] on div "CONTINUE" at bounding box center [534, 390] width 465 height 10
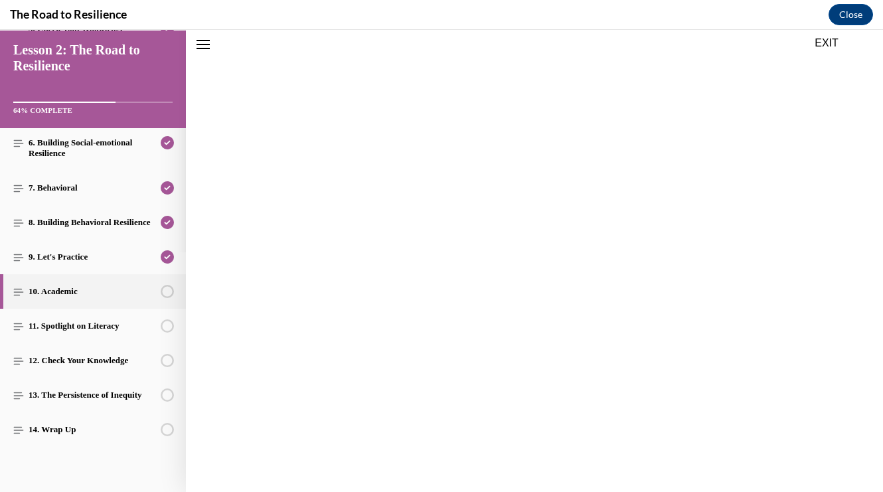
scroll to position [41, 0]
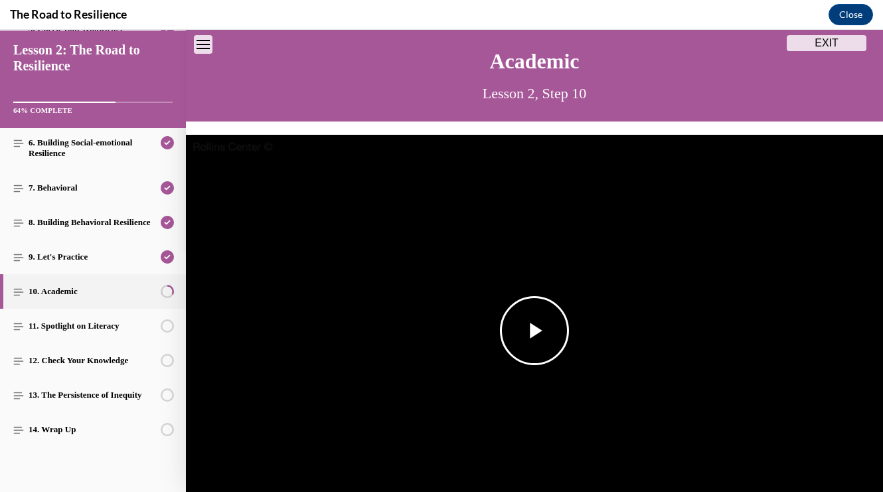
click at [525, 384] on img "Video player" at bounding box center [534, 331] width 697 height 392
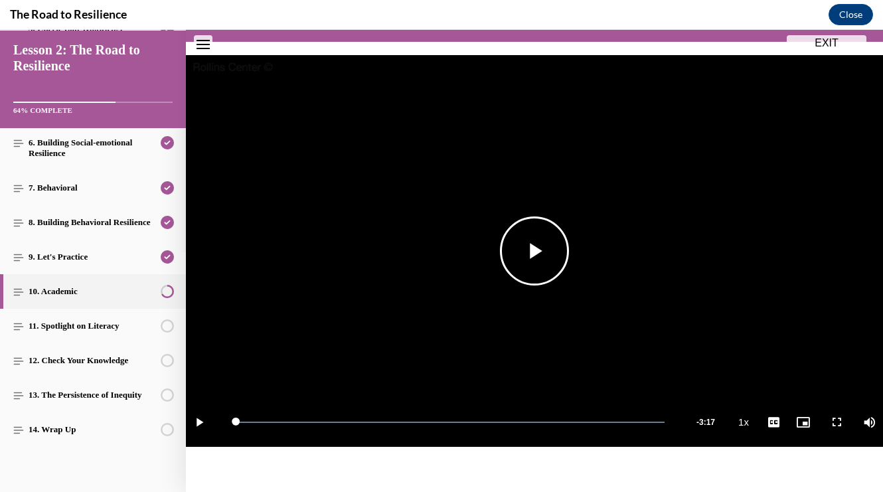
scroll to position [243, 0]
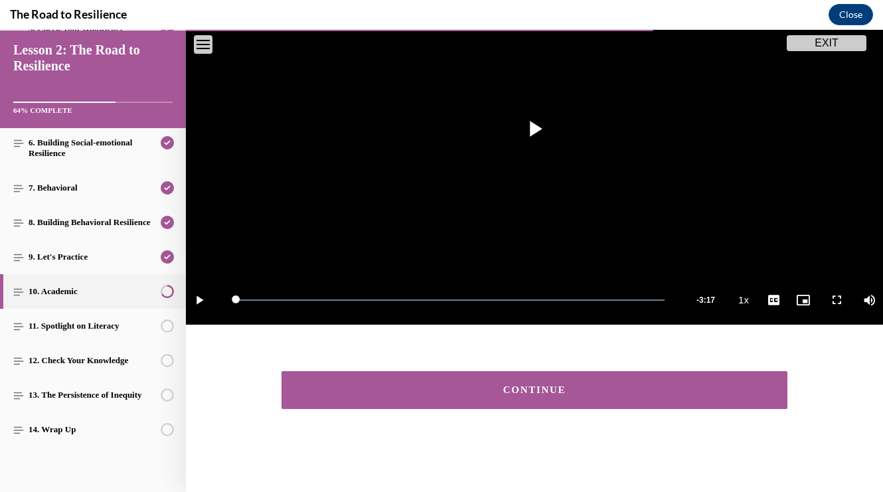
click at [526, 388] on div "CONTINUE" at bounding box center [534, 390] width 465 height 10
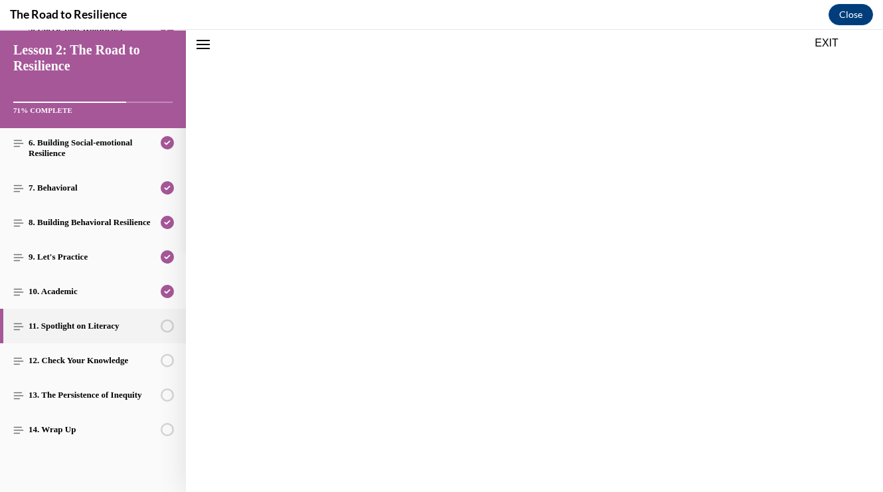
scroll to position [41, 0]
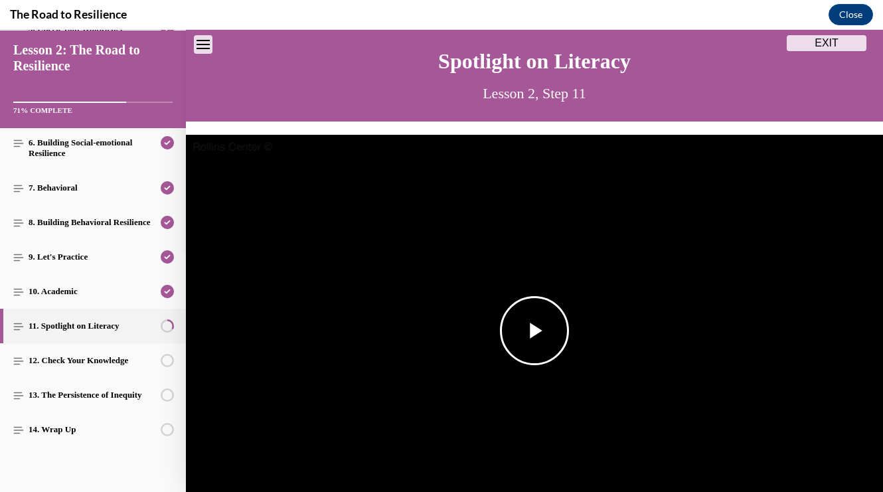
click at [541, 369] on img "Video player" at bounding box center [534, 331] width 697 height 392
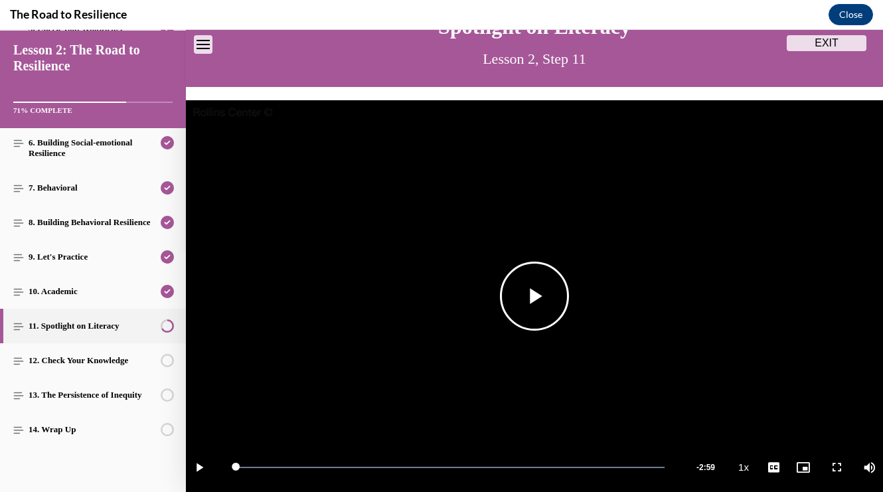
scroll to position [243, 0]
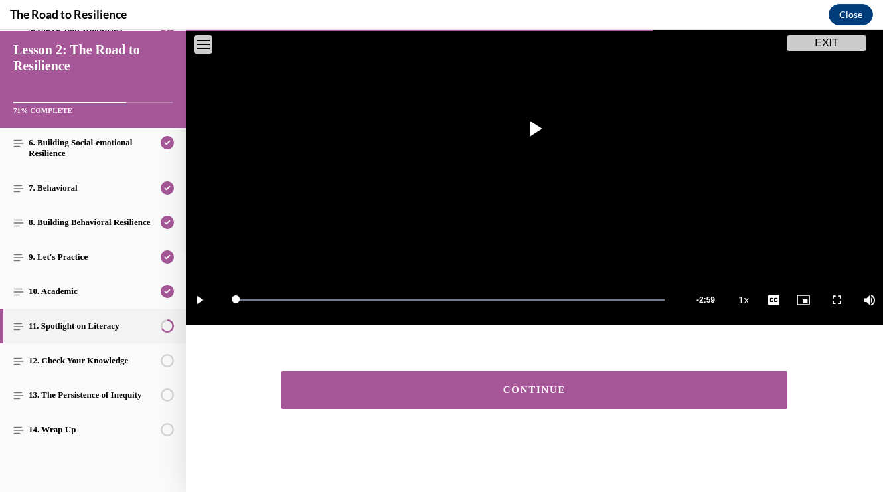
click at [537, 387] on div "CONTINUE" at bounding box center [534, 390] width 465 height 10
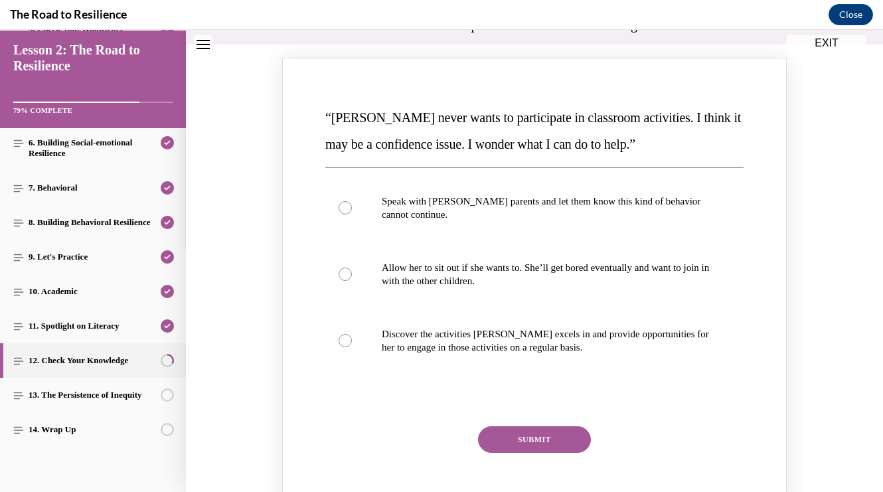
scroll to position [161, 0]
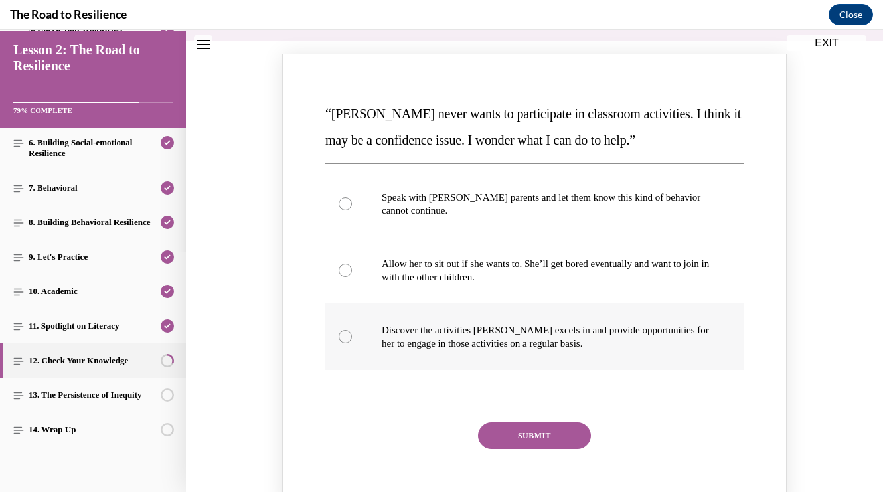
click at [559, 341] on p "Discover the activities [PERSON_NAME] excels in and provide opportunities for h…" at bounding box center [546, 336] width 329 height 27
click at [352, 341] on input "Discover the activities [PERSON_NAME] excels in and provide opportunities for h…" at bounding box center [345, 336] width 13 height 13
radio input "true"
click at [548, 442] on button "SUBMIT" at bounding box center [534, 435] width 113 height 27
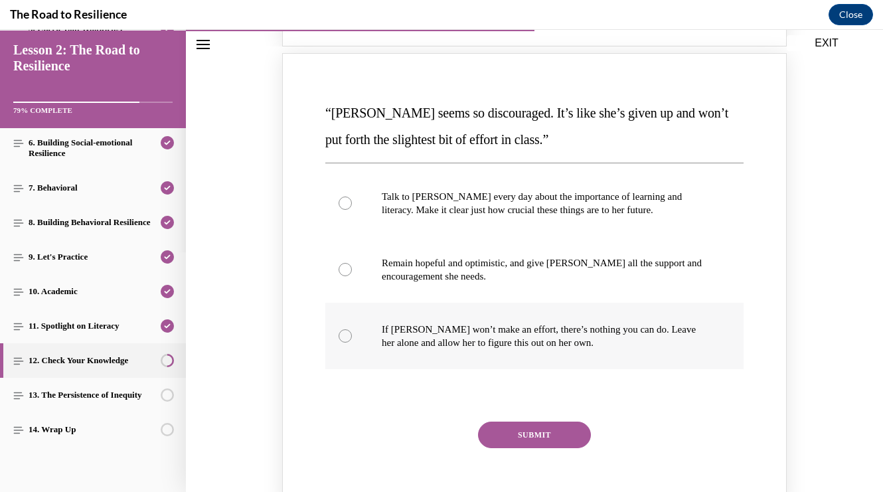
scroll to position [751, 0]
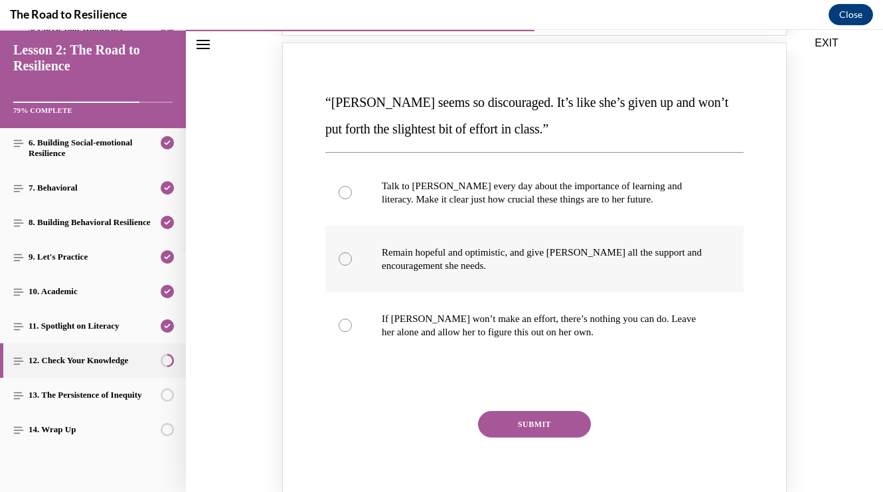
click at [540, 268] on p "Remain hopeful and optimistic, and give [PERSON_NAME] all the support and encou…" at bounding box center [546, 259] width 329 height 27
click at [352, 266] on input "Remain hopeful and optimistic, and give [PERSON_NAME] all the support and encou…" at bounding box center [345, 258] width 13 height 13
radio input "true"
click at [551, 422] on button "SUBMIT" at bounding box center [534, 424] width 113 height 27
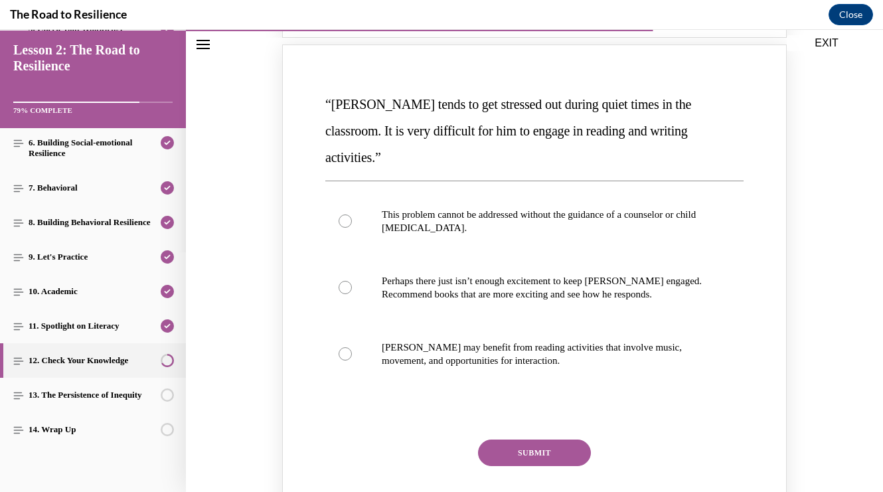
scroll to position [1301, 0]
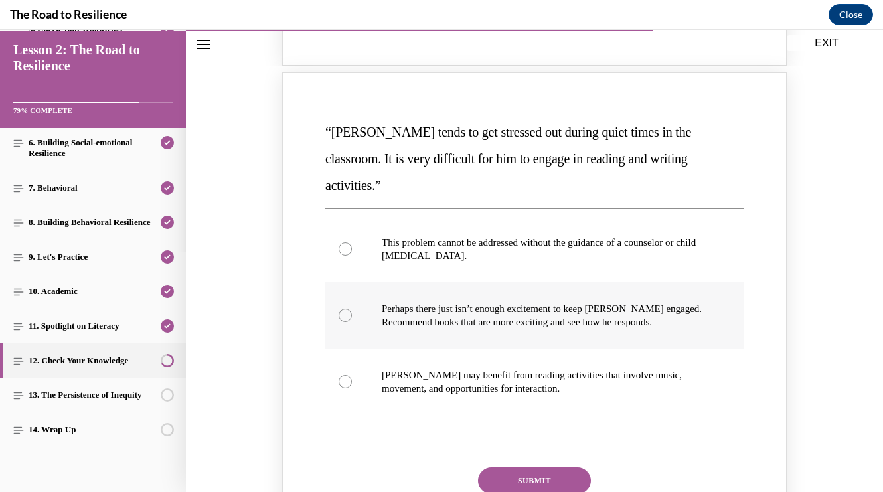
click at [544, 282] on label "Perhaps there just isn’t enough excitement to keep [PERSON_NAME] engaged. Recom…" at bounding box center [534, 315] width 418 height 66
click at [352, 309] on input "Perhaps there just isn’t enough excitement to keep [PERSON_NAME] engaged. Recom…" at bounding box center [345, 315] width 13 height 13
radio input "true"
click at [540, 368] on p "[PERSON_NAME] may benefit from reading activities that involve music, movement,…" at bounding box center [546, 381] width 329 height 27
click at [352, 375] on input "[PERSON_NAME] may benefit from reading activities that involve music, movement,…" at bounding box center [345, 381] width 13 height 13
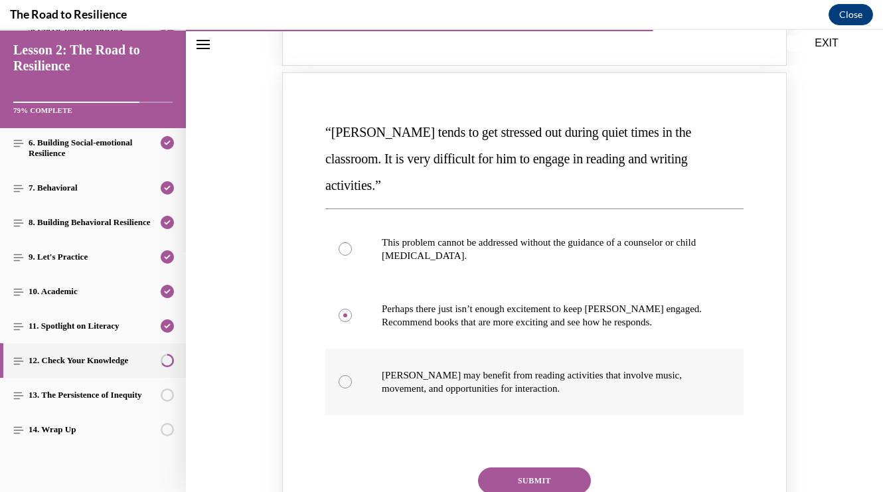
radio input "true"
click at [552, 467] on button "SUBMIT" at bounding box center [534, 480] width 113 height 27
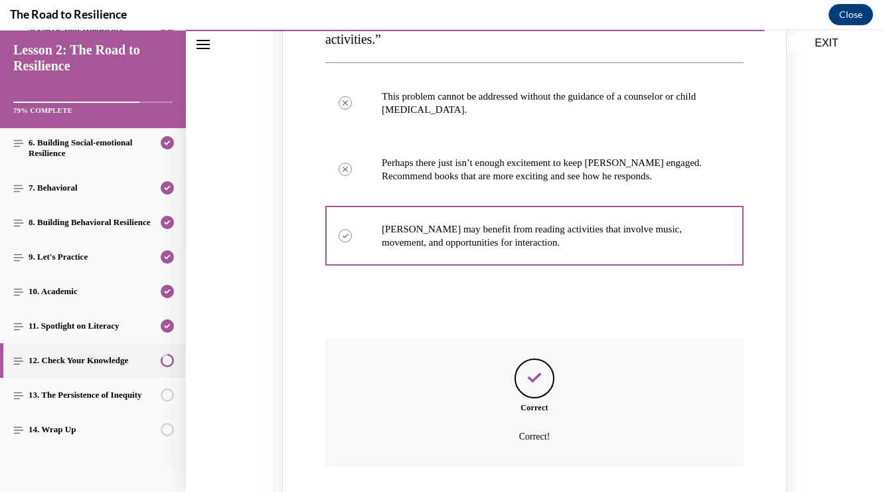
scroll to position [1608, 0]
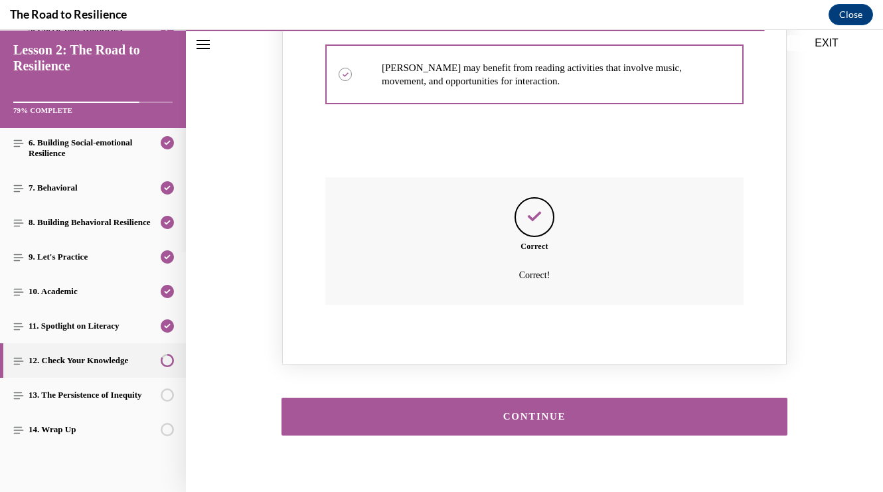
click at [558, 398] on button "CONTINUE" at bounding box center [534, 417] width 506 height 38
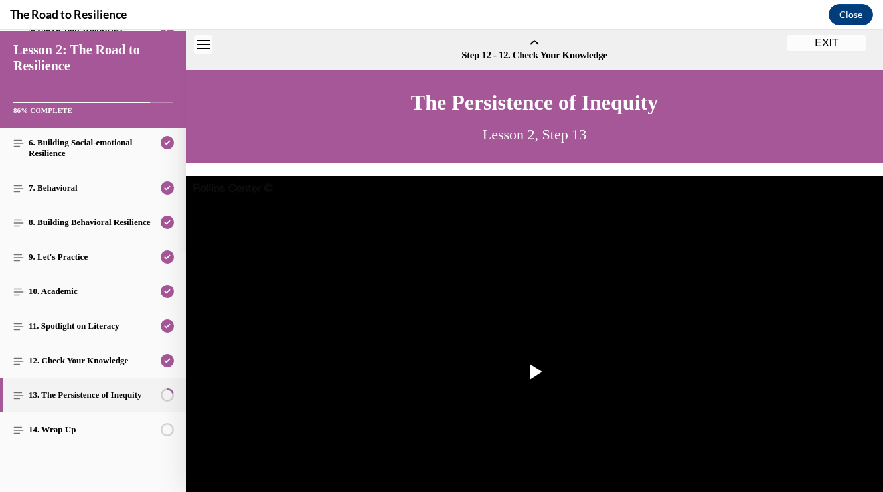
scroll to position [41, 0]
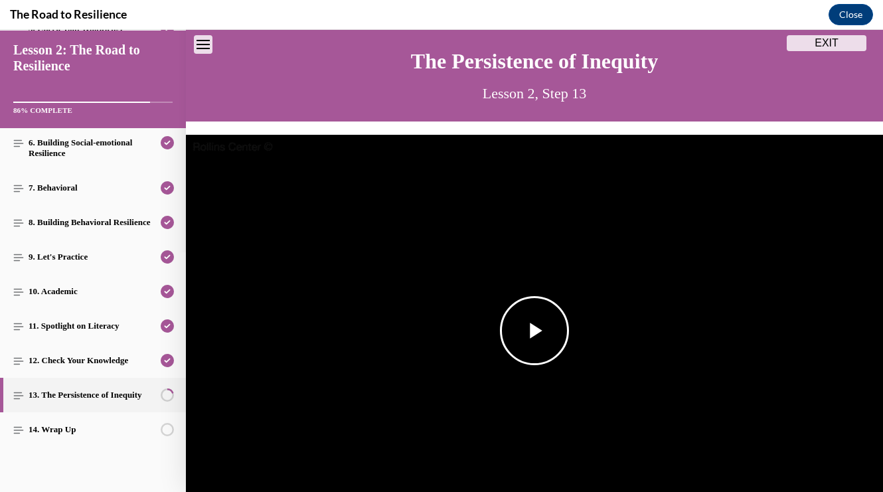
click at [534, 331] on span "Video player" at bounding box center [534, 331] width 0 height 0
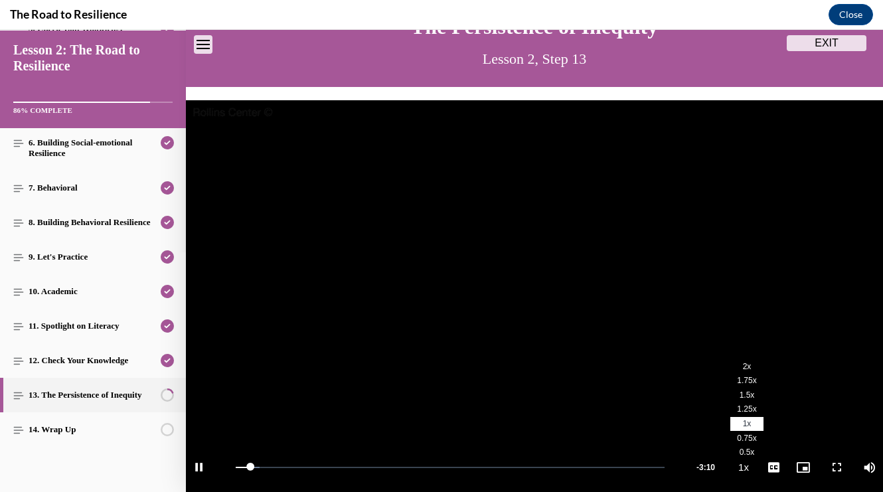
click at [743, 390] on span "1.5x" at bounding box center [746, 394] width 15 height 9
click at [766, 448] on span "English" at bounding box center [773, 451] width 26 height 9
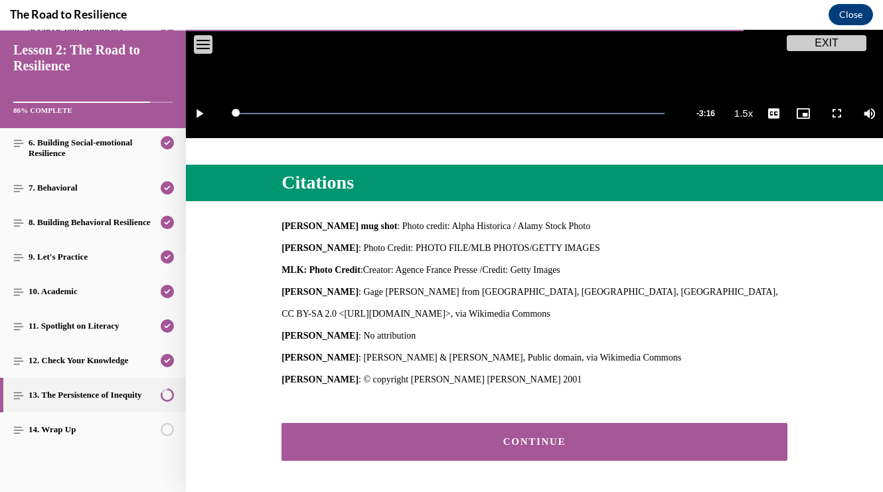
scroll to position [481, 0]
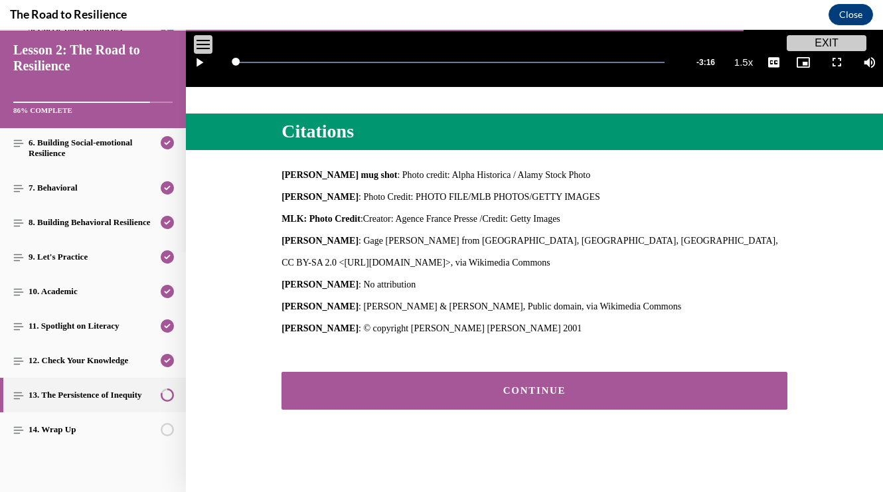
click at [713, 404] on button "CONTINUE" at bounding box center [534, 391] width 506 height 38
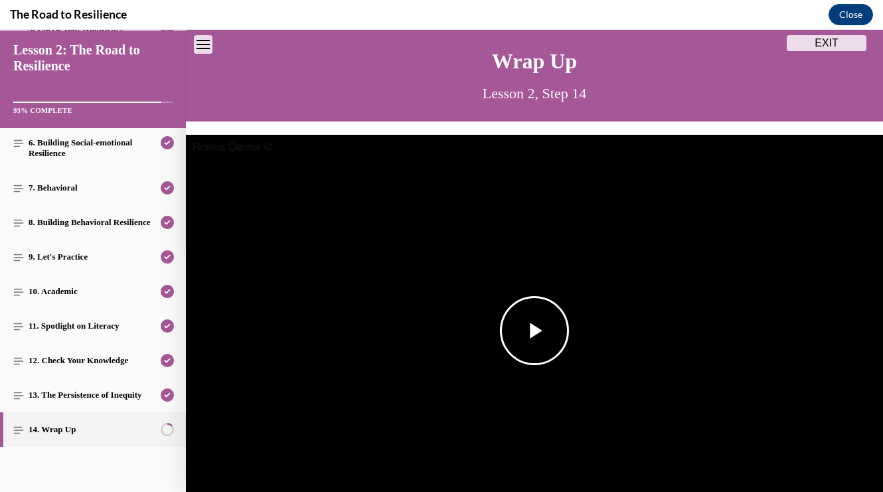
scroll to position [0, 0]
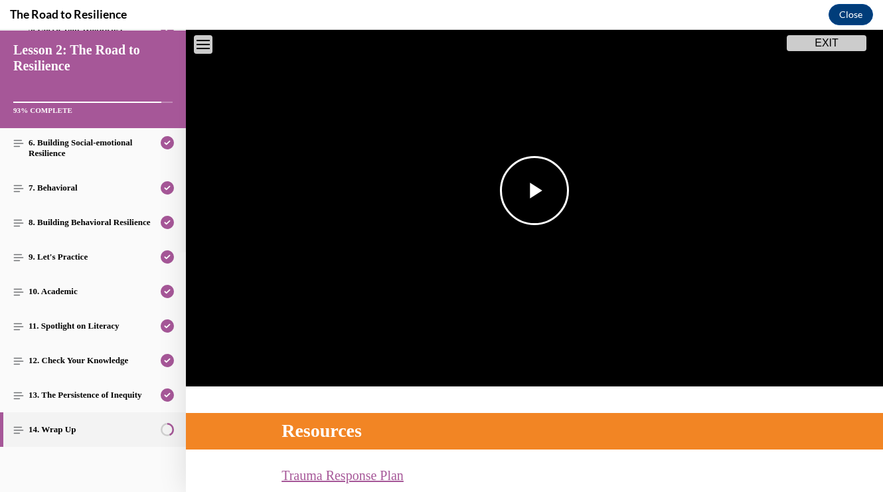
click at [672, 334] on img "Video player" at bounding box center [534, 191] width 697 height 392
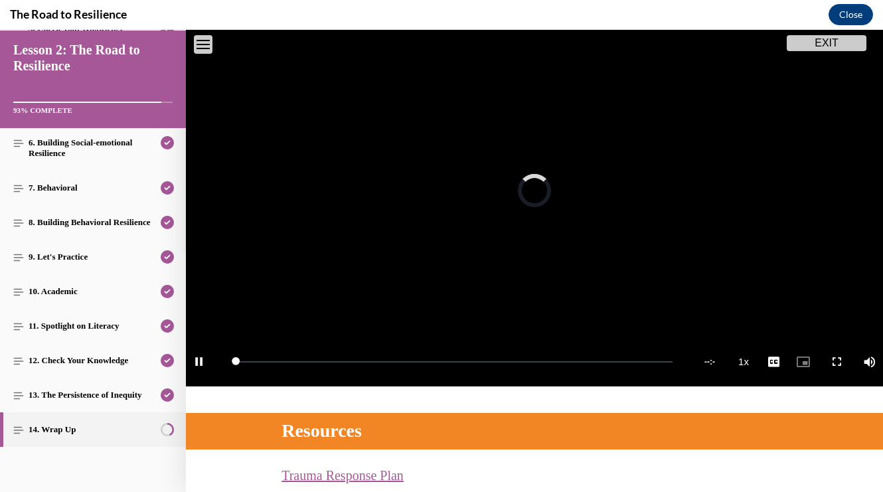
scroll to position [145, 0]
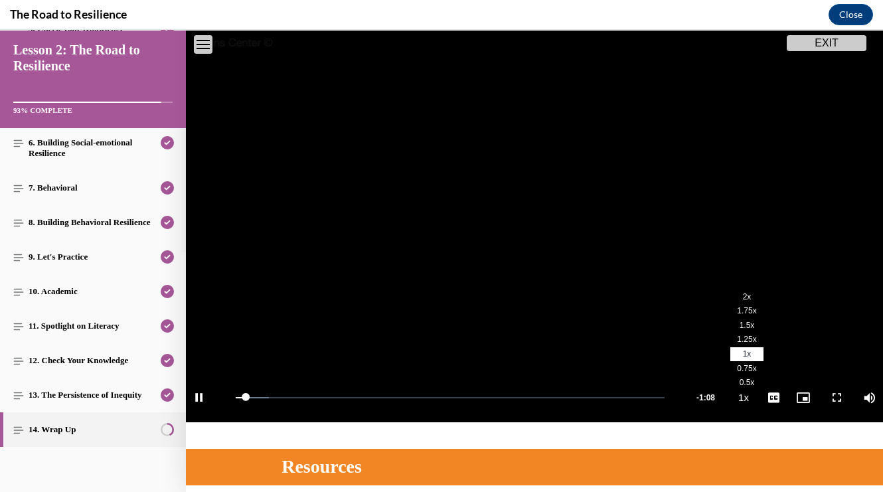
click at [744, 325] on span "1.5x" at bounding box center [746, 325] width 15 height 9
click at [776, 384] on span "English" at bounding box center [773, 381] width 26 height 9
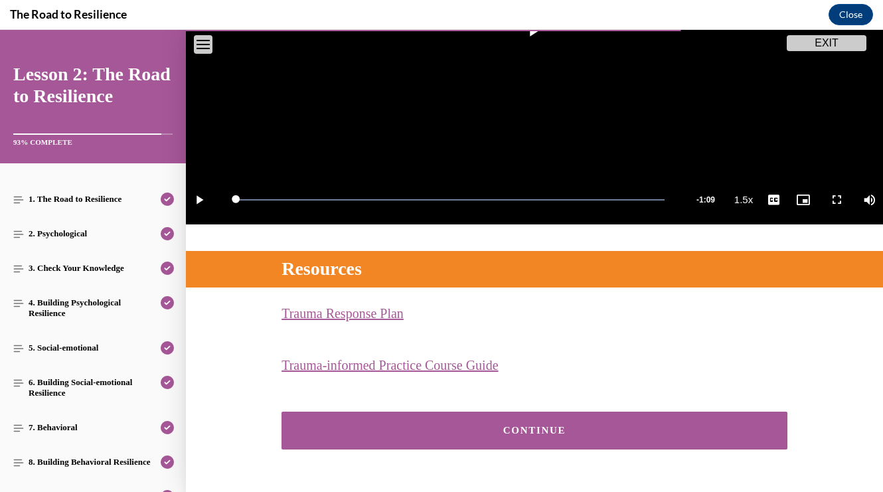
scroll to position [384, 0]
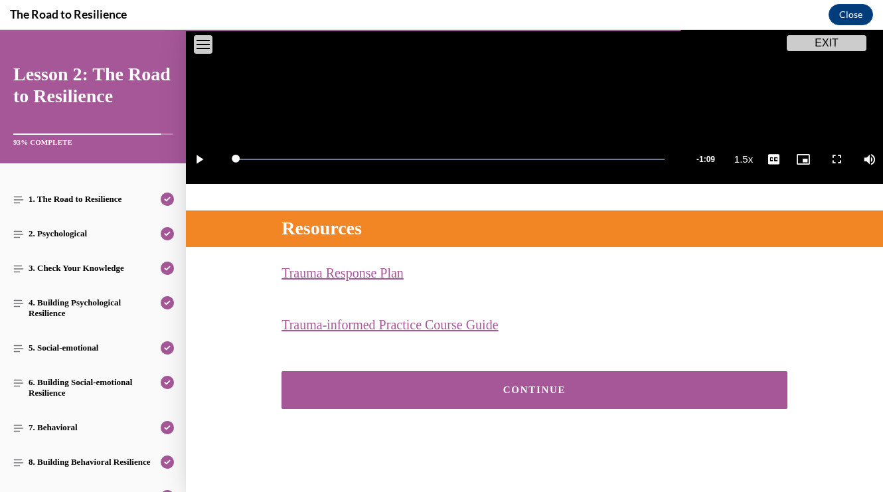
click at [397, 392] on div "CONTINUE" at bounding box center [534, 390] width 465 height 10
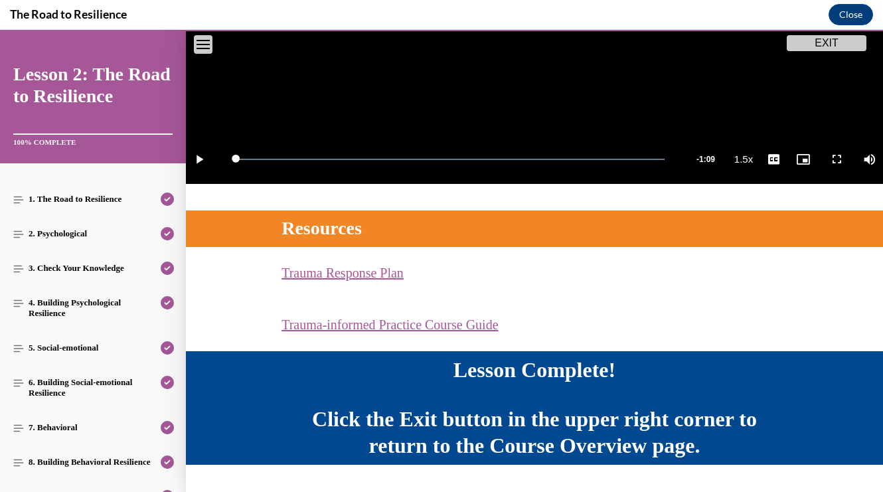
scroll to position [419, 0]
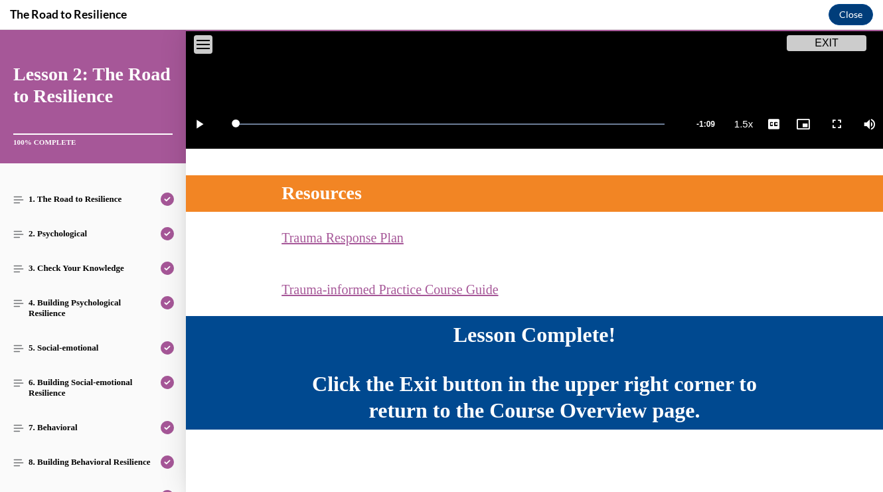
click at [840, 40] on button "EXIT" at bounding box center [827, 43] width 80 height 16
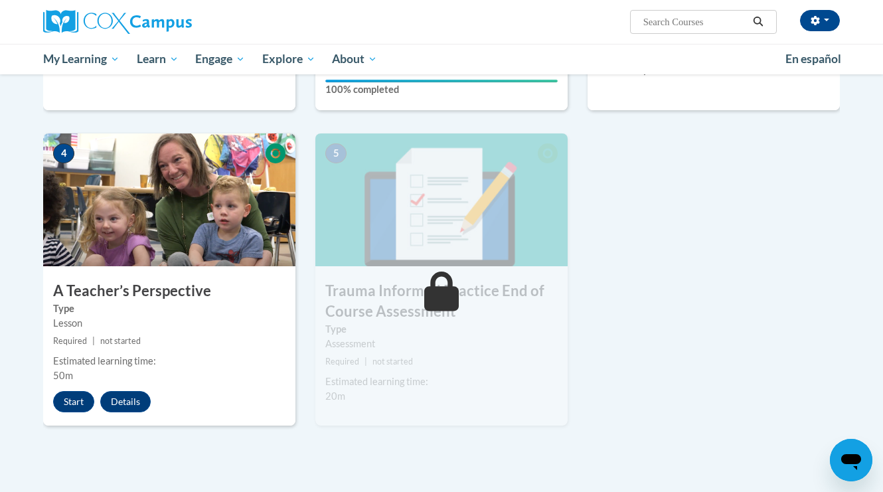
scroll to position [609, 0]
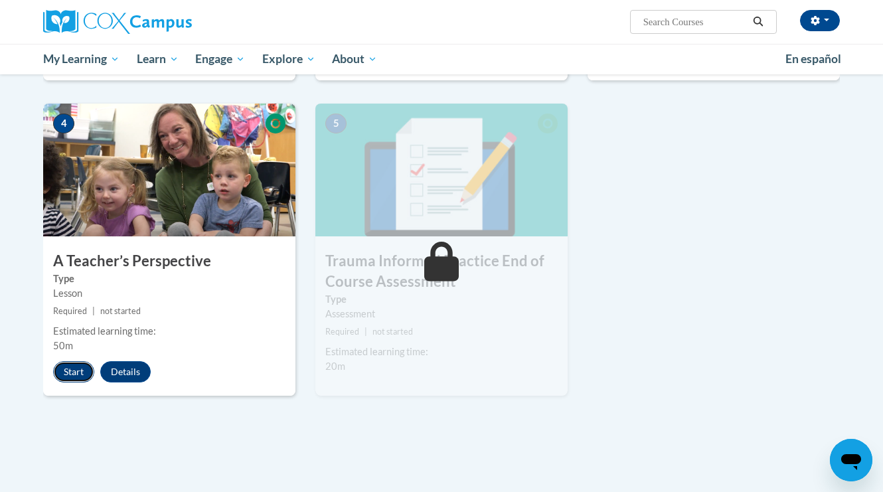
click at [75, 366] on button "Start" at bounding box center [73, 371] width 41 height 21
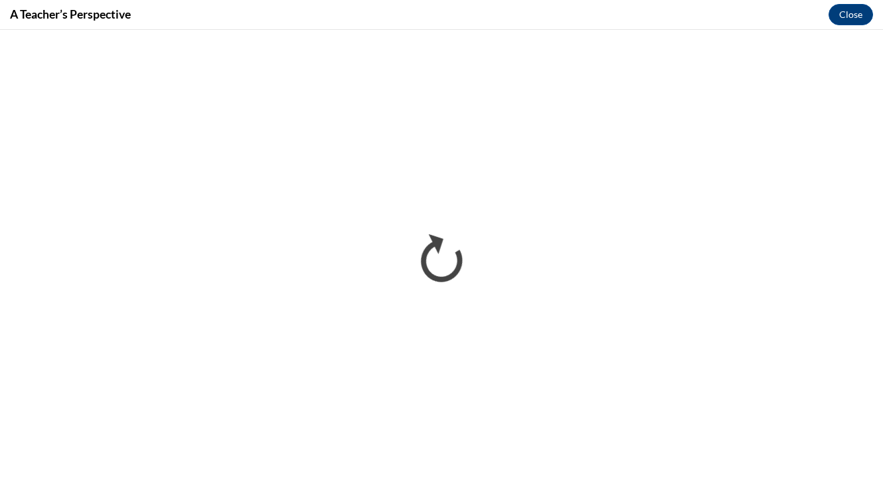
scroll to position [0, 0]
